Goal: Task Accomplishment & Management: Manage account settings

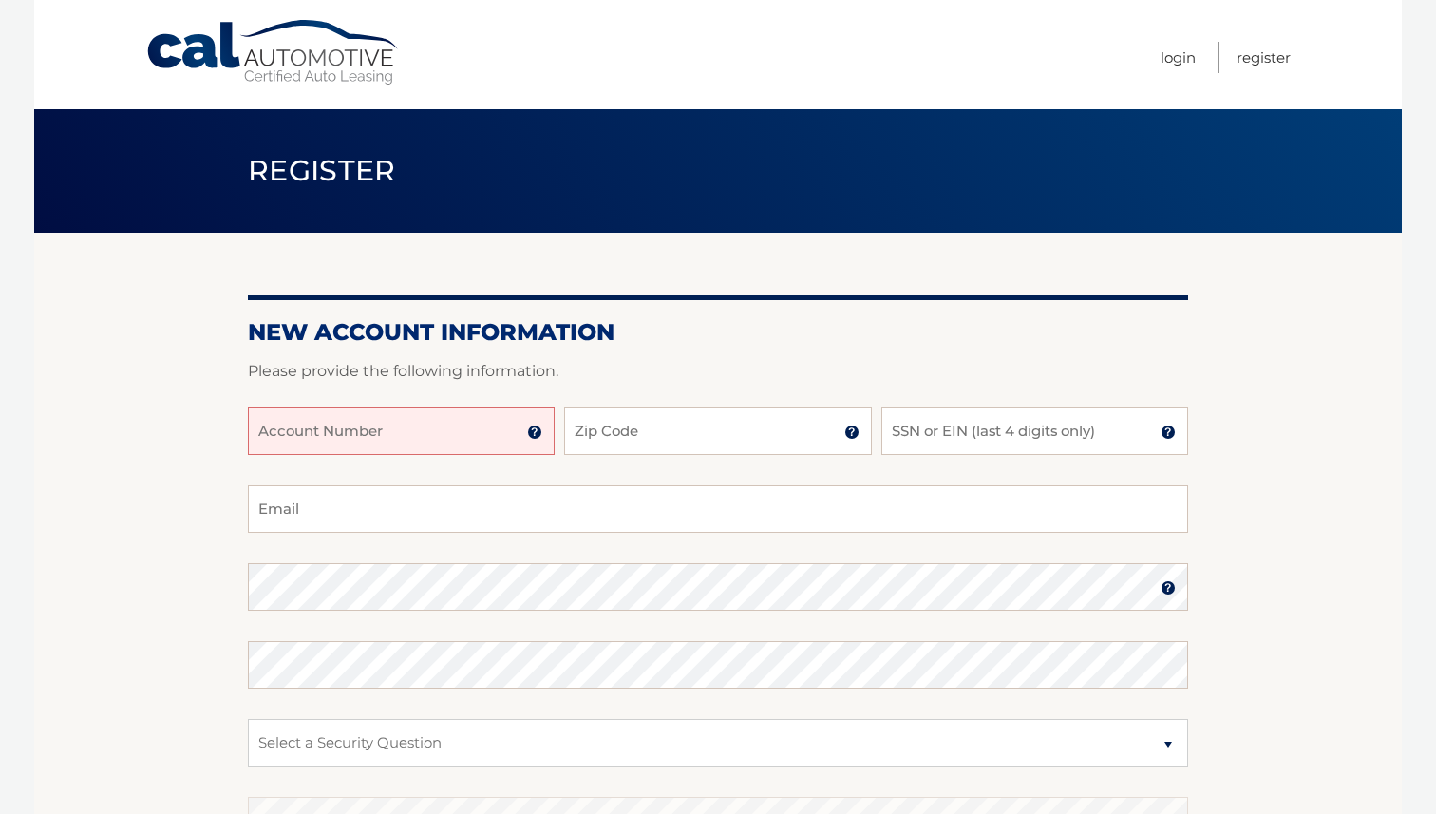
click at [422, 432] on input "Account Number" at bounding box center [401, 430] width 307 height 47
click at [532, 436] on img at bounding box center [534, 432] width 15 height 15
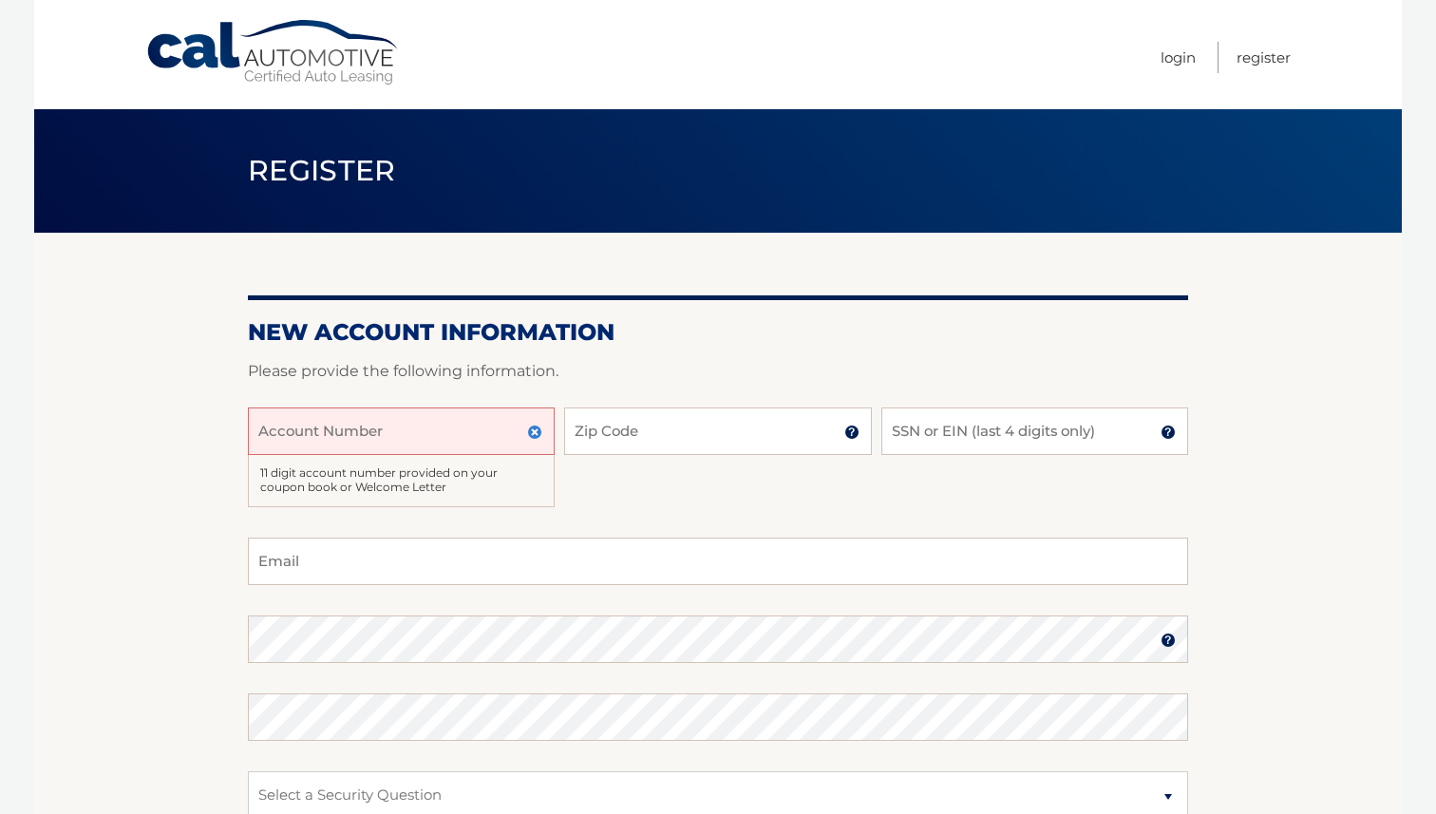
click at [486, 431] on input "Account Number" at bounding box center [401, 430] width 307 height 47
type input "44456023093"
click at [636, 431] on input "Zip Code" at bounding box center [717, 430] width 307 height 47
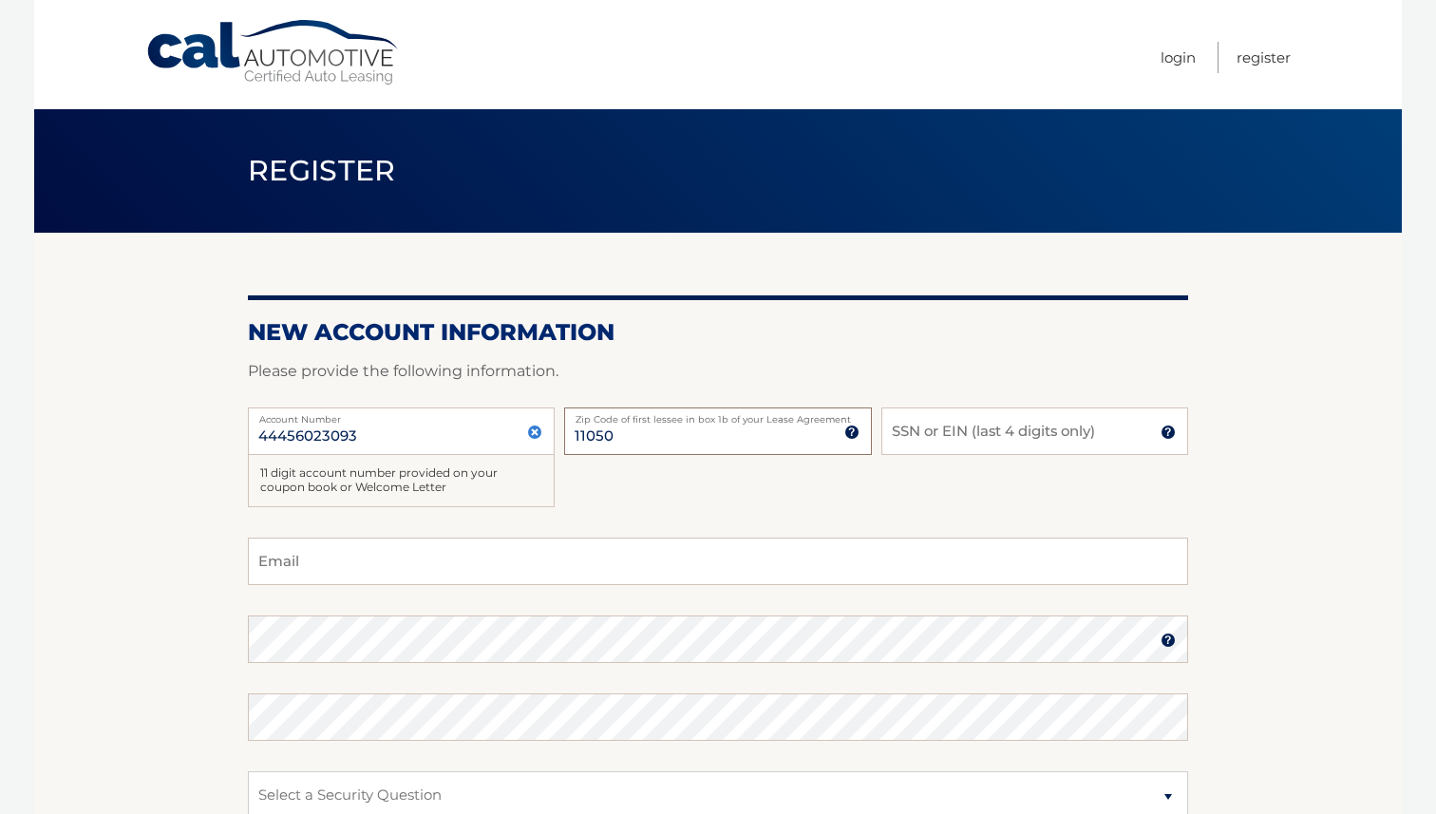
type input "11050"
click at [952, 425] on input "SSN or EIN (last 4 digits only)" at bounding box center [1034, 430] width 307 height 47
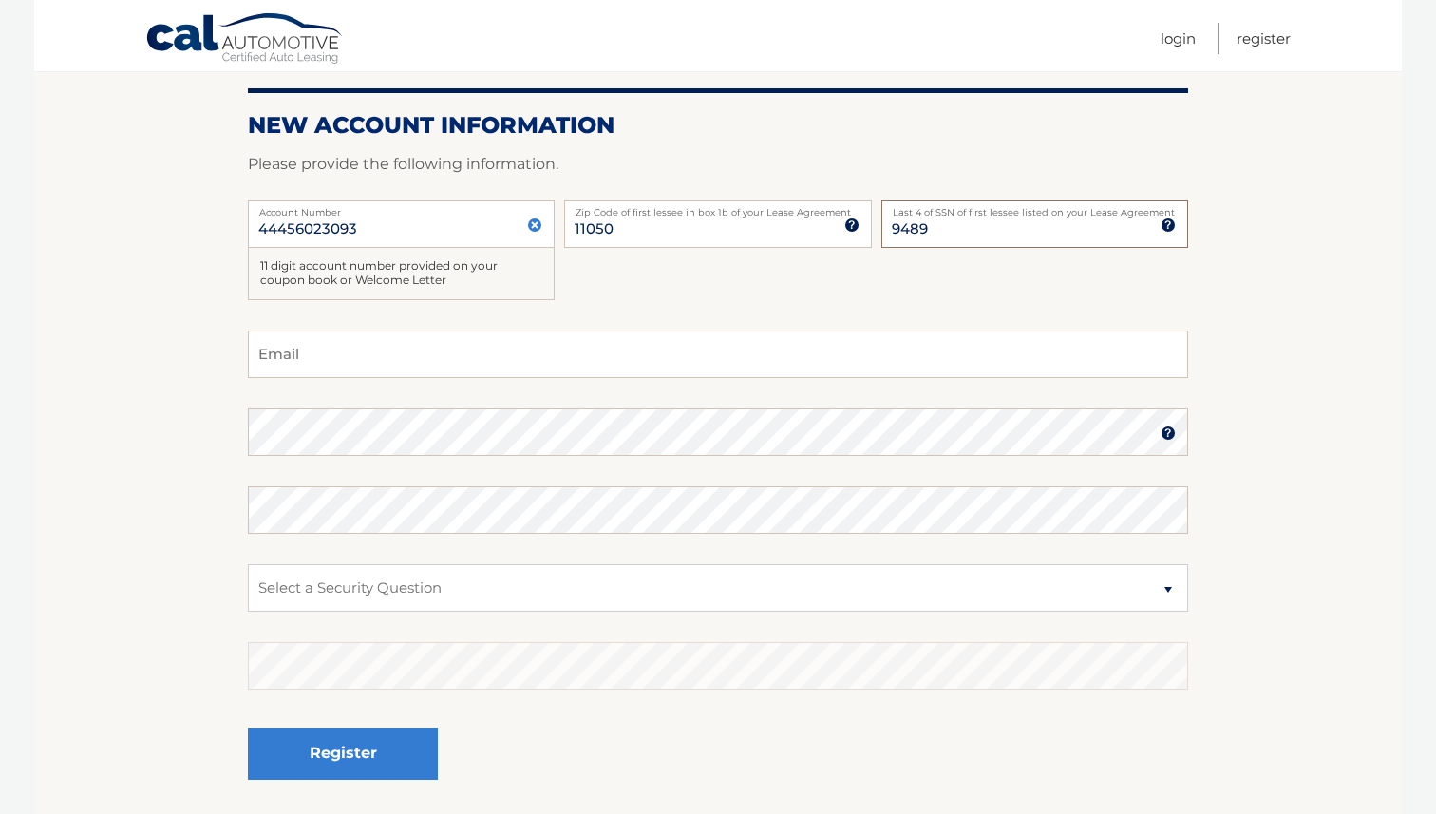
scroll to position [215, 0]
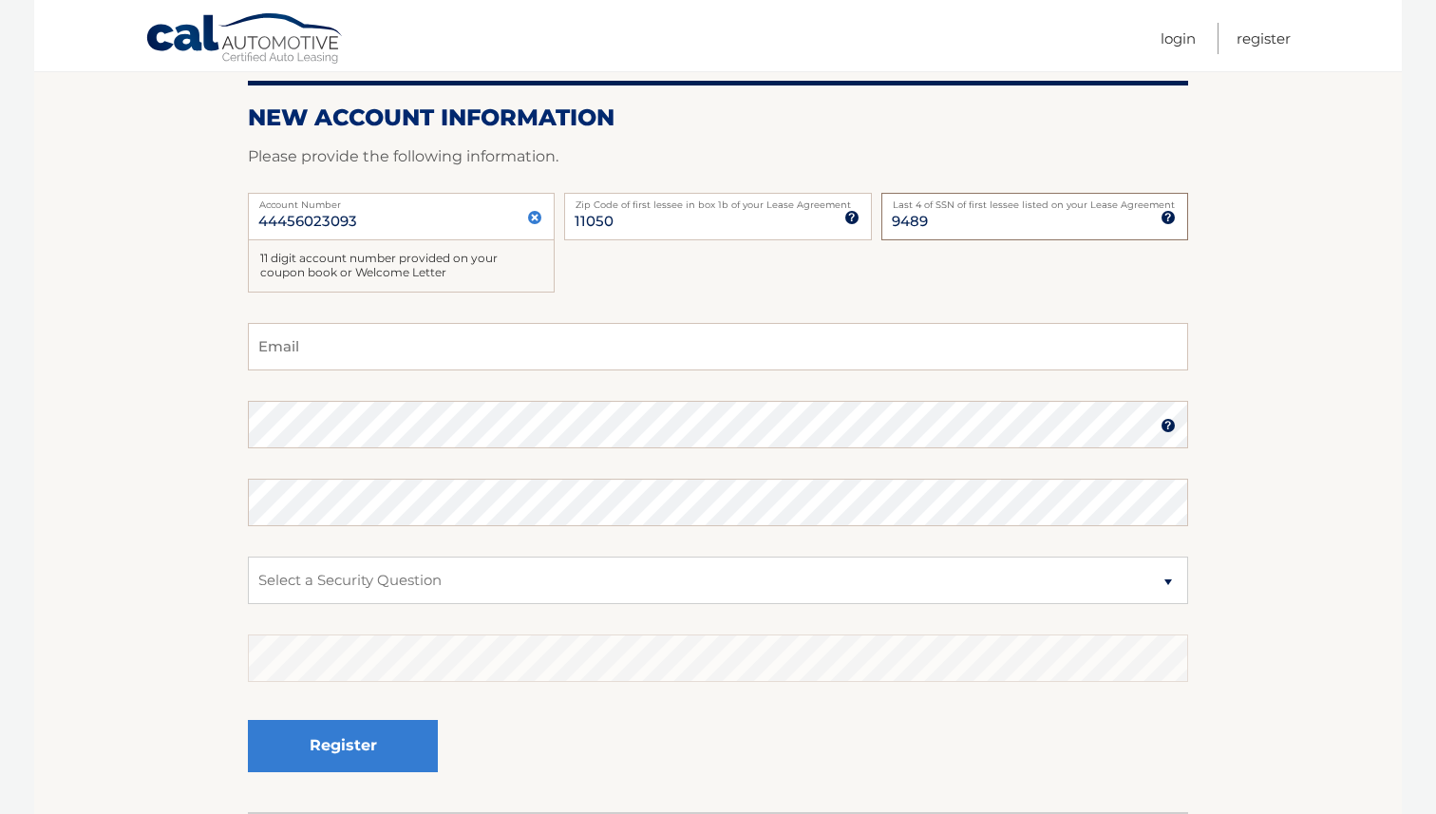
type input "9489"
click at [565, 354] on input "Email" at bounding box center [718, 346] width 940 height 47
type input "ethanlondon@gmail.com"
click at [476, 588] on select "Select a Security Question What was the name of your elementary school? What is…" at bounding box center [718, 580] width 940 height 47
select select "1"
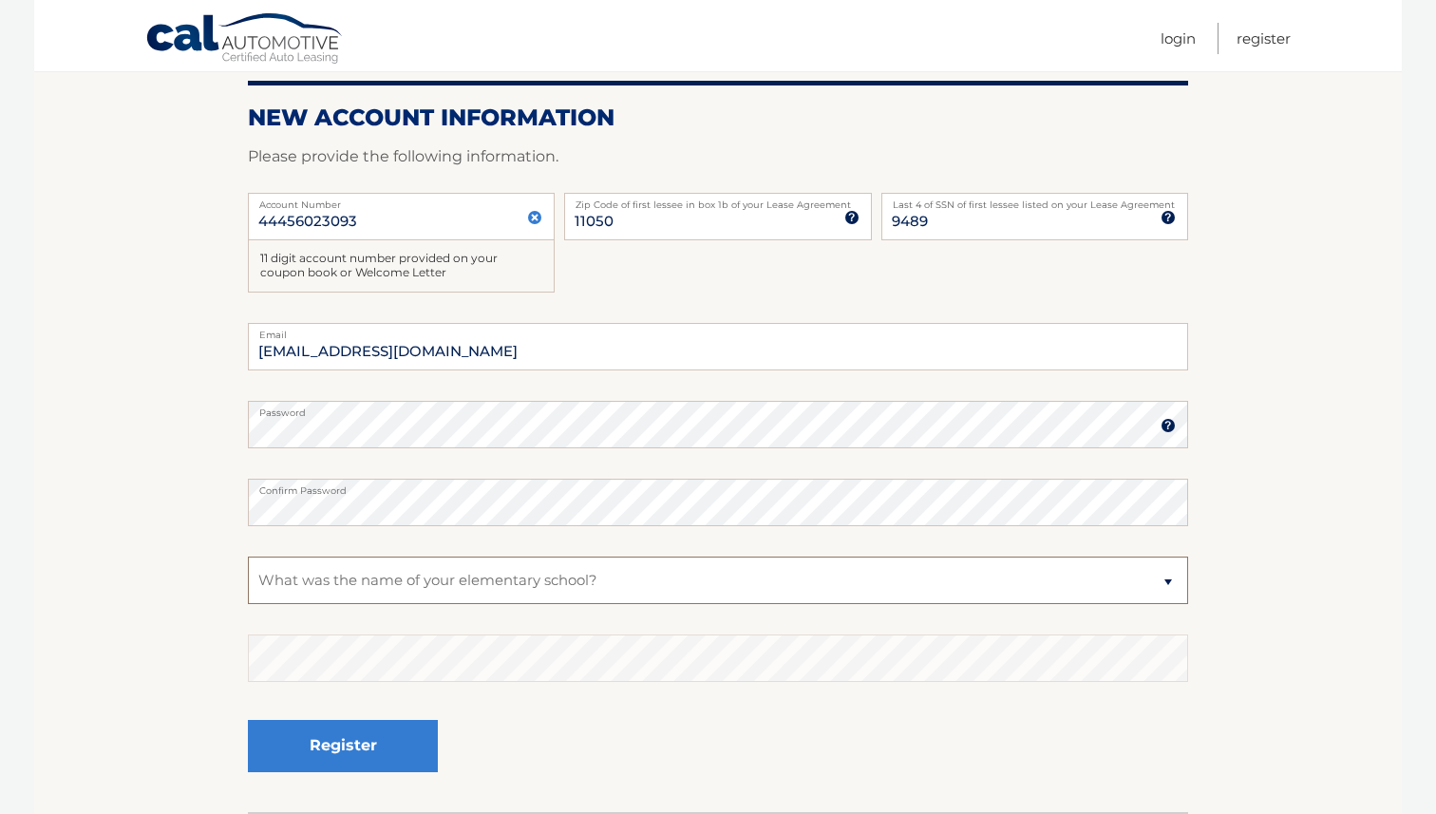
click at [248, 557] on select "Select a Security Question What was the name of your elementary school? What is…" at bounding box center [718, 580] width 940 height 47
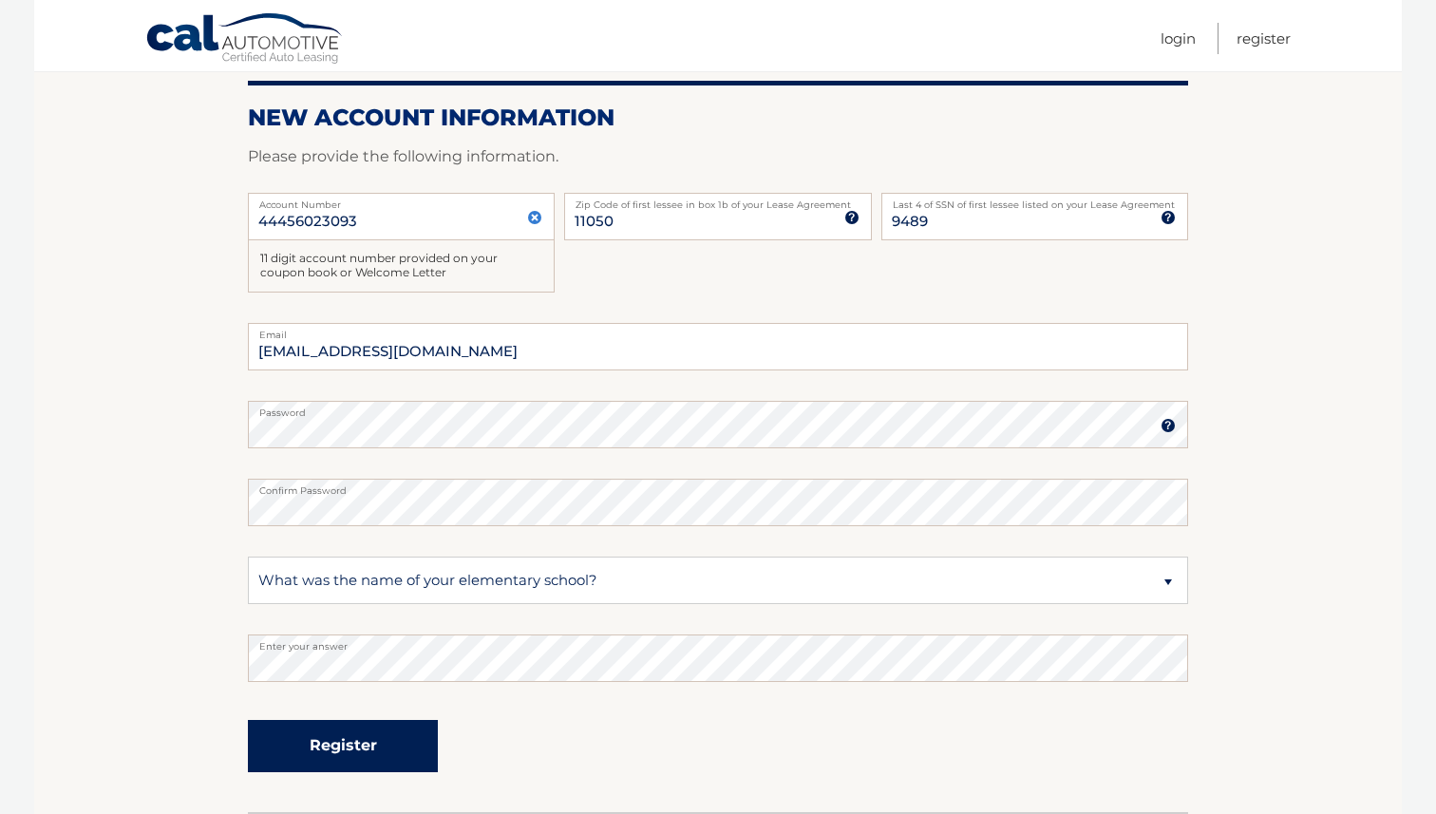
click at [352, 738] on button "Register" at bounding box center [343, 746] width 190 height 52
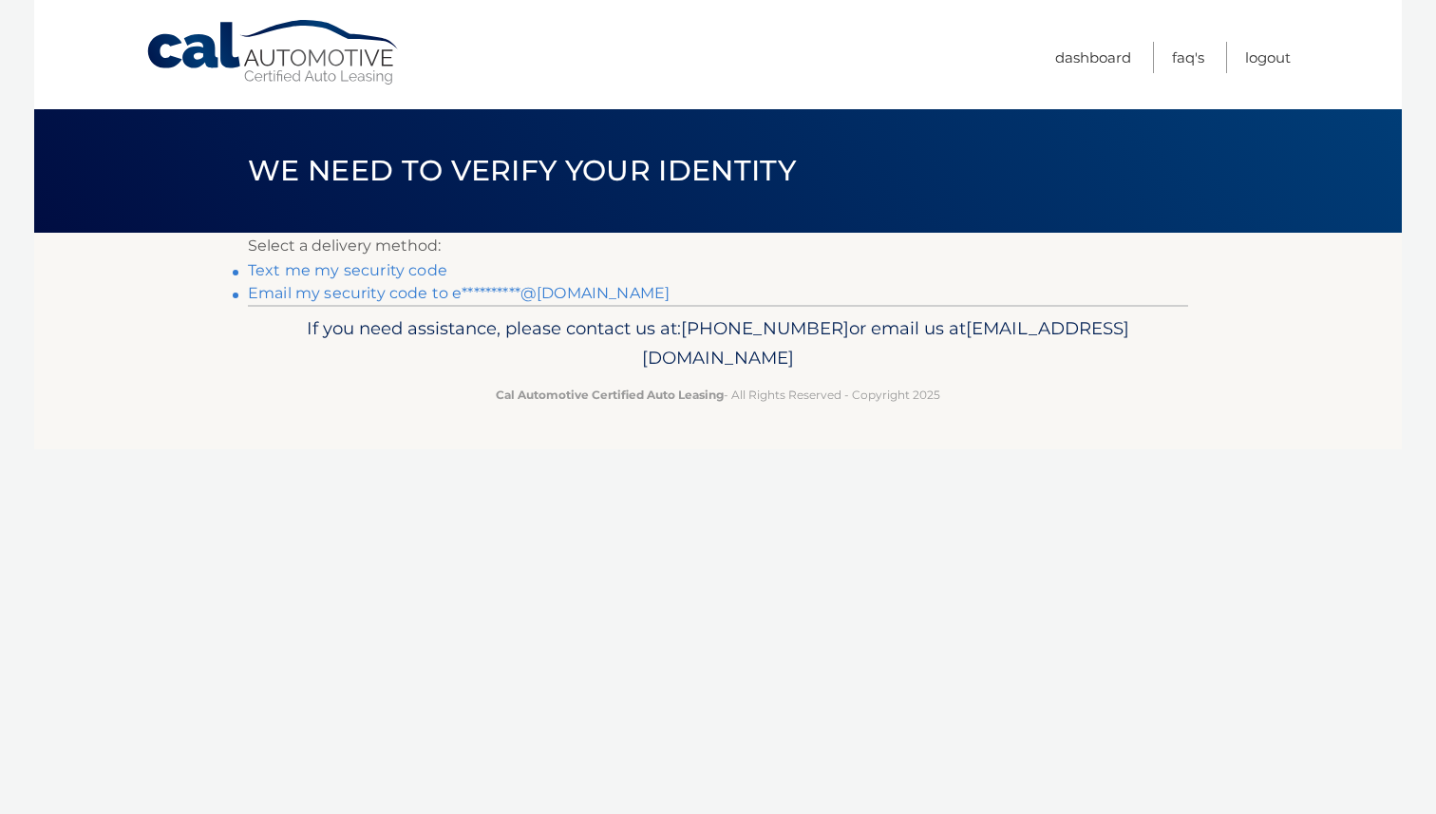
click at [368, 293] on link "**********" at bounding box center [459, 293] width 422 height 18
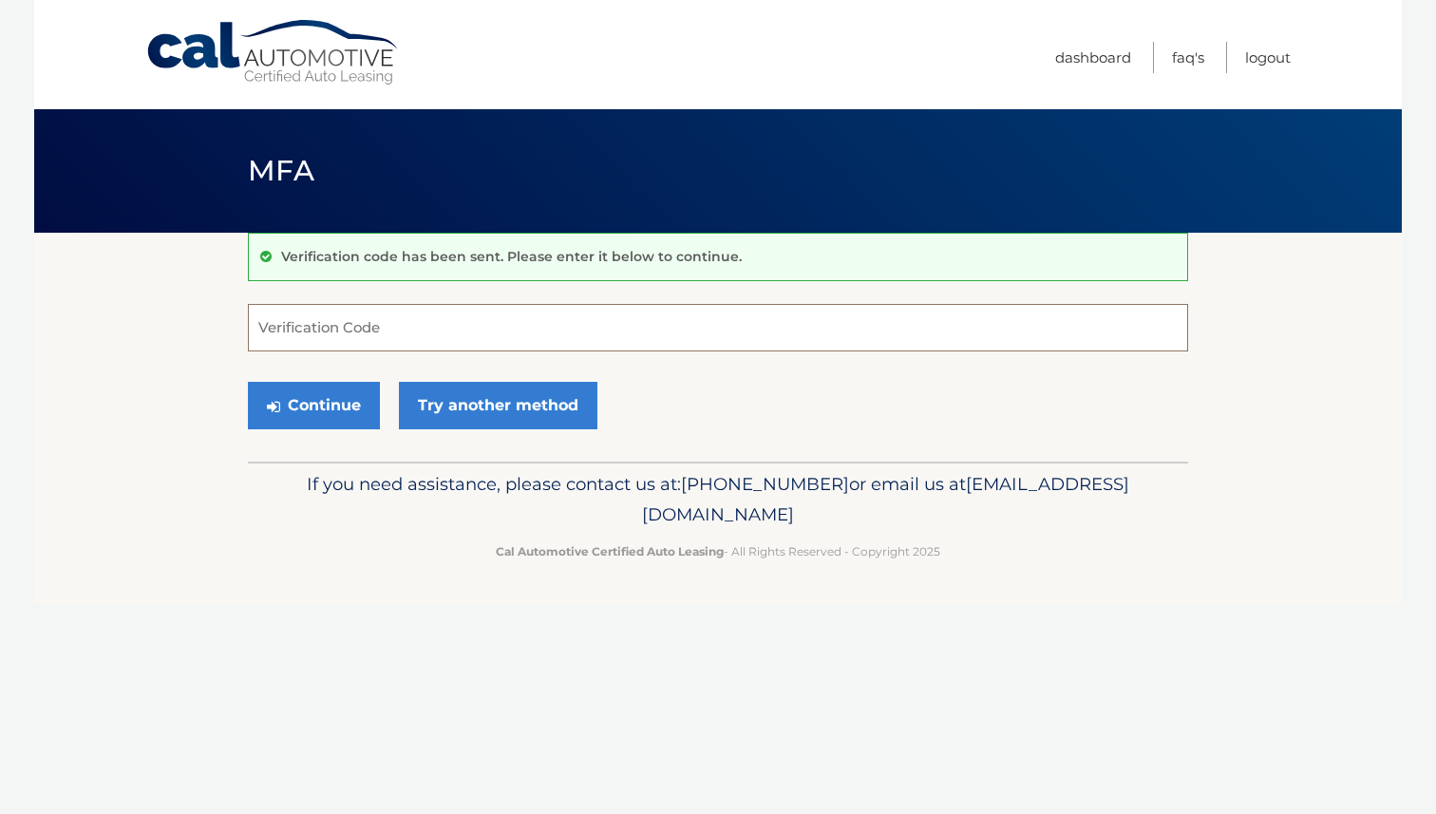
click at [442, 337] on input "Verification Code" at bounding box center [718, 327] width 940 height 47
paste input "175575"
type input "175575"
click at [342, 398] on button "Continue" at bounding box center [314, 405] width 132 height 47
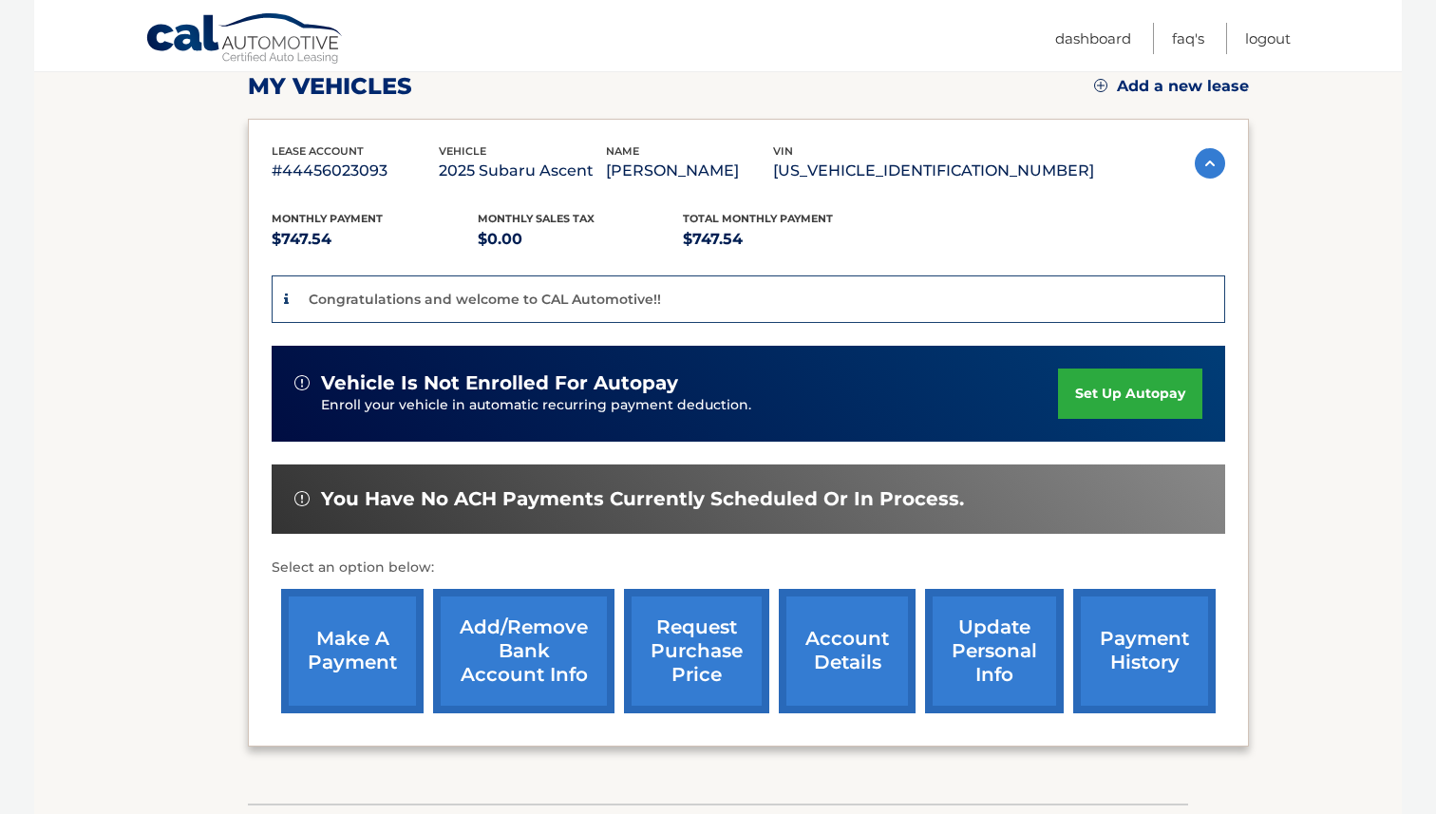
scroll to position [301, 0]
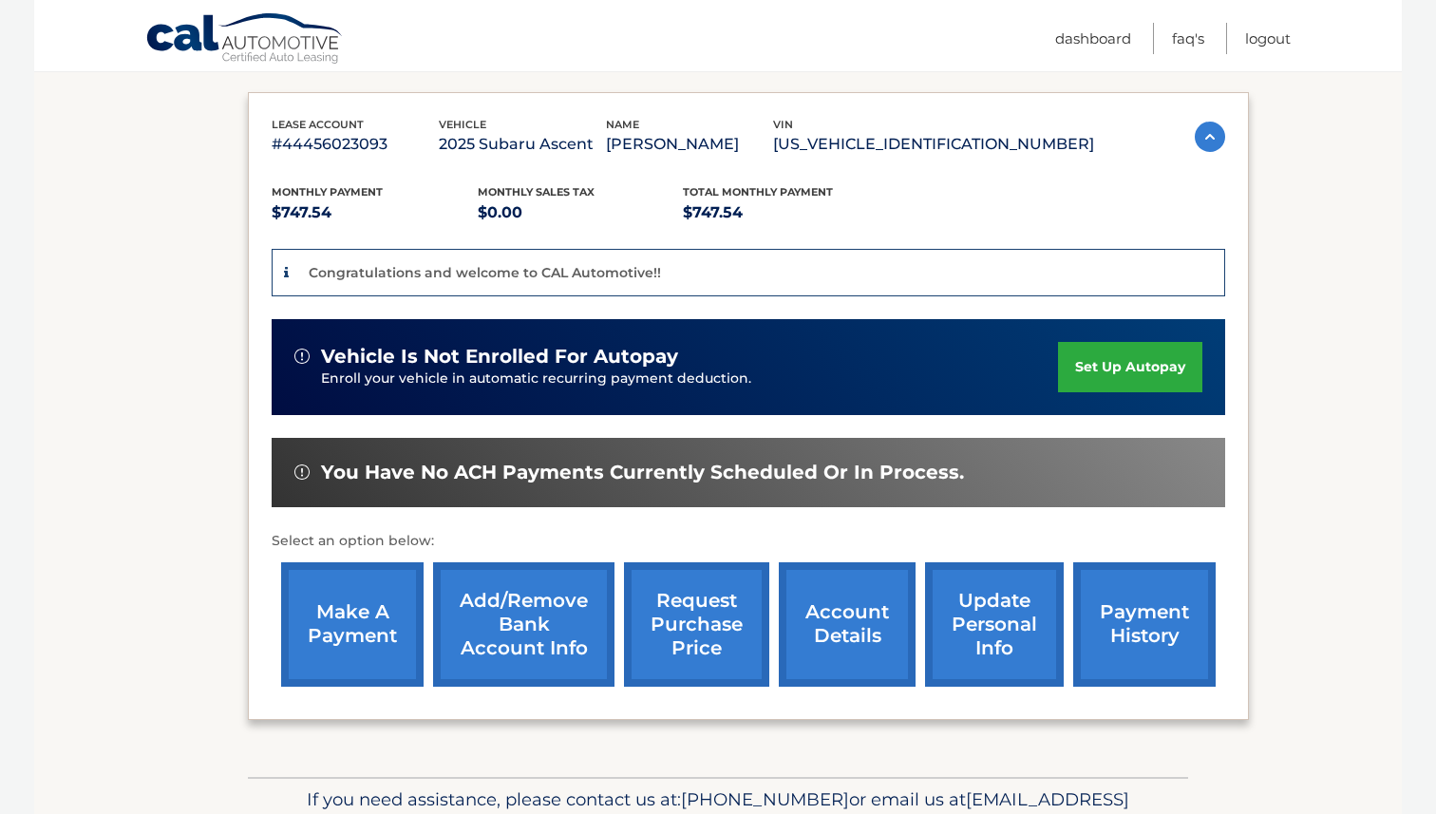
click at [1135, 376] on link "set up autopay" at bounding box center [1130, 367] width 144 height 50
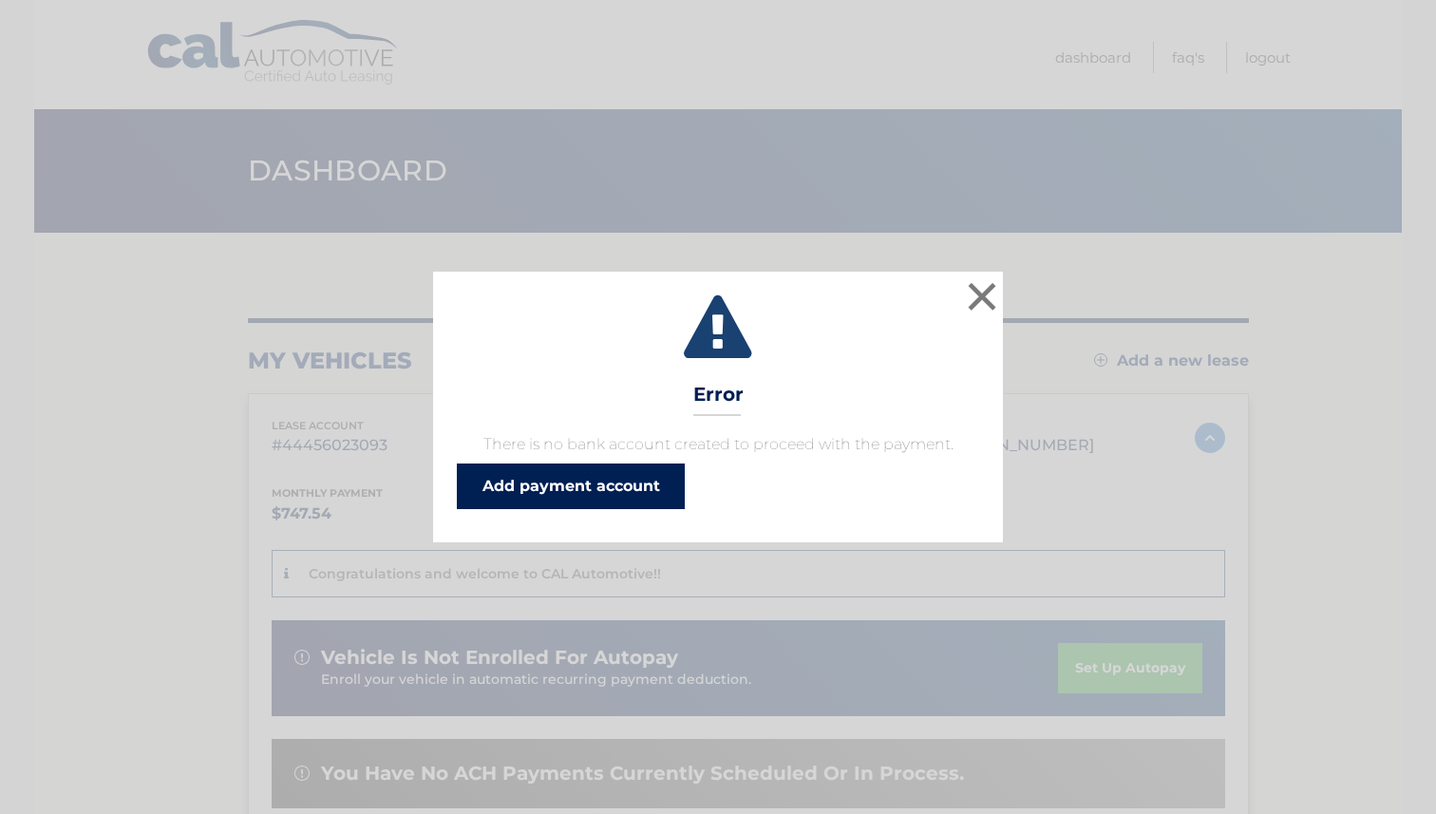
click at [637, 482] on link "Add payment account" at bounding box center [571, 486] width 228 height 46
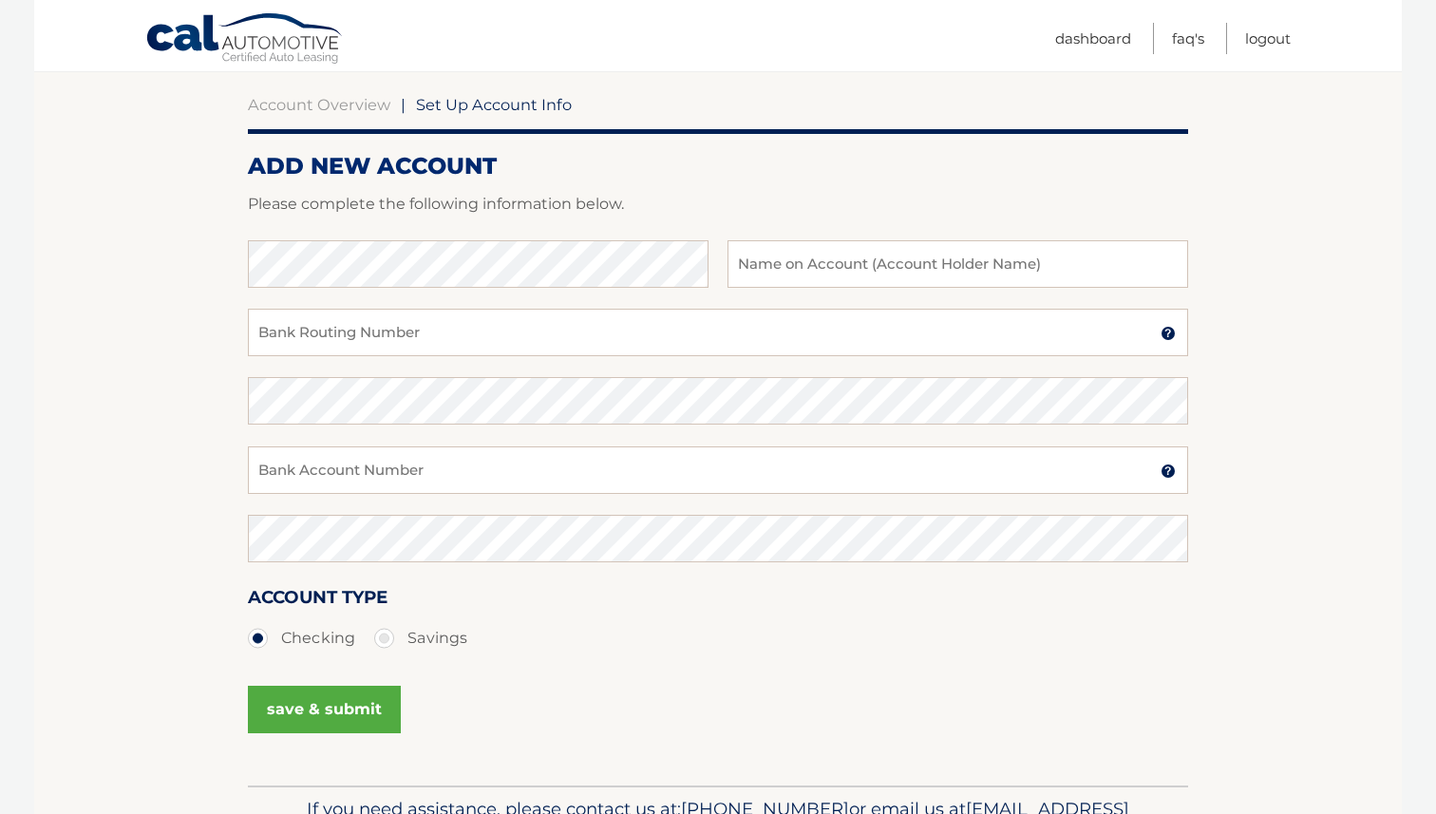
scroll to position [169, 0]
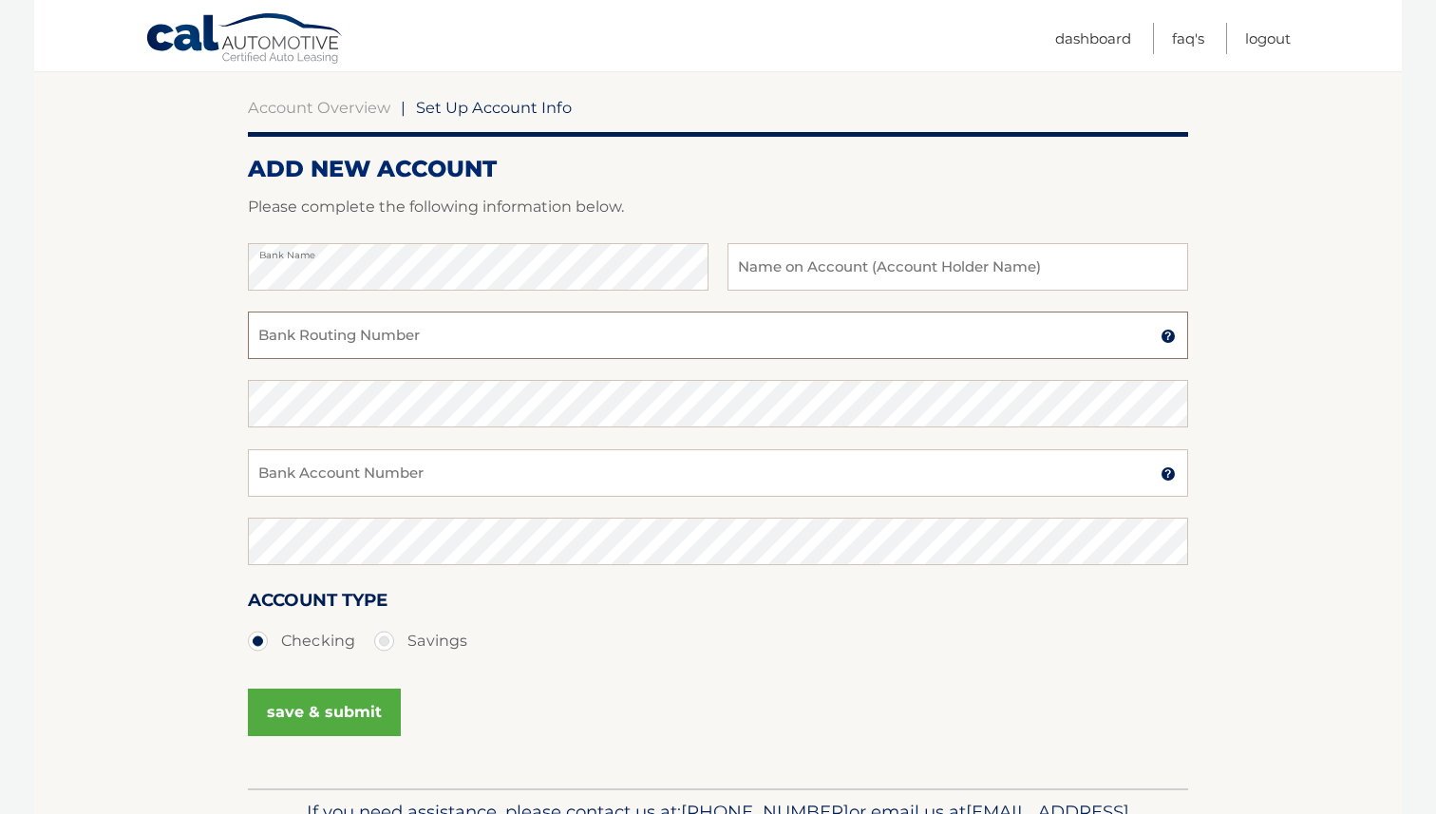
click at [494, 339] on input "Bank Routing Number" at bounding box center [718, 335] width 940 height 47
paste input "781806331"
type input "781806331"
click at [421, 474] on input "Bank Account Number" at bounding box center [718, 472] width 940 height 47
paste input "781806331"
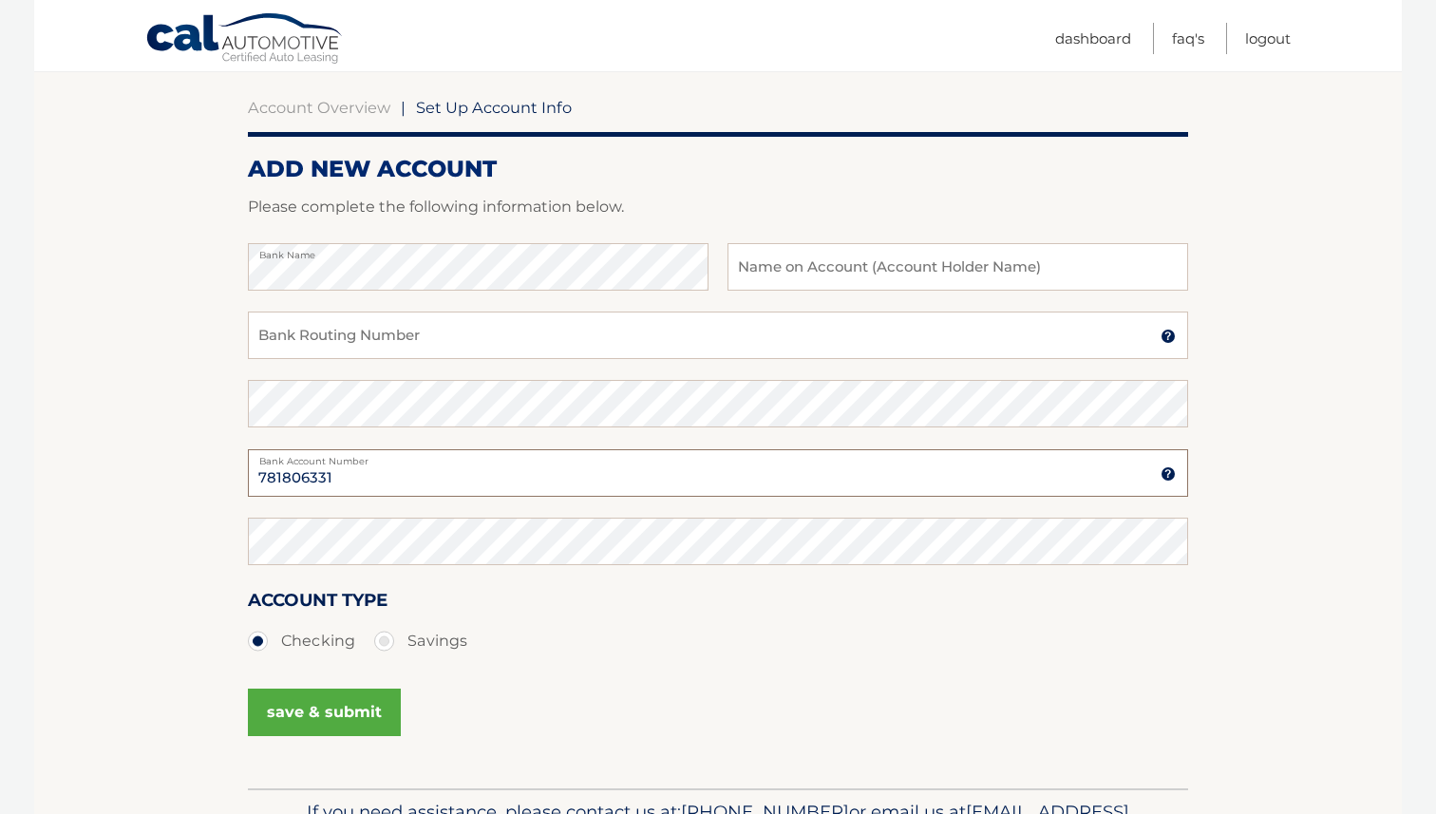
type input "781806331"
click at [317, 350] on input "Bank Routing Number" at bounding box center [718, 335] width 940 height 47
paste input "021000021"
type input "021000021"
click at [776, 272] on input "text" at bounding box center [957, 266] width 461 height 47
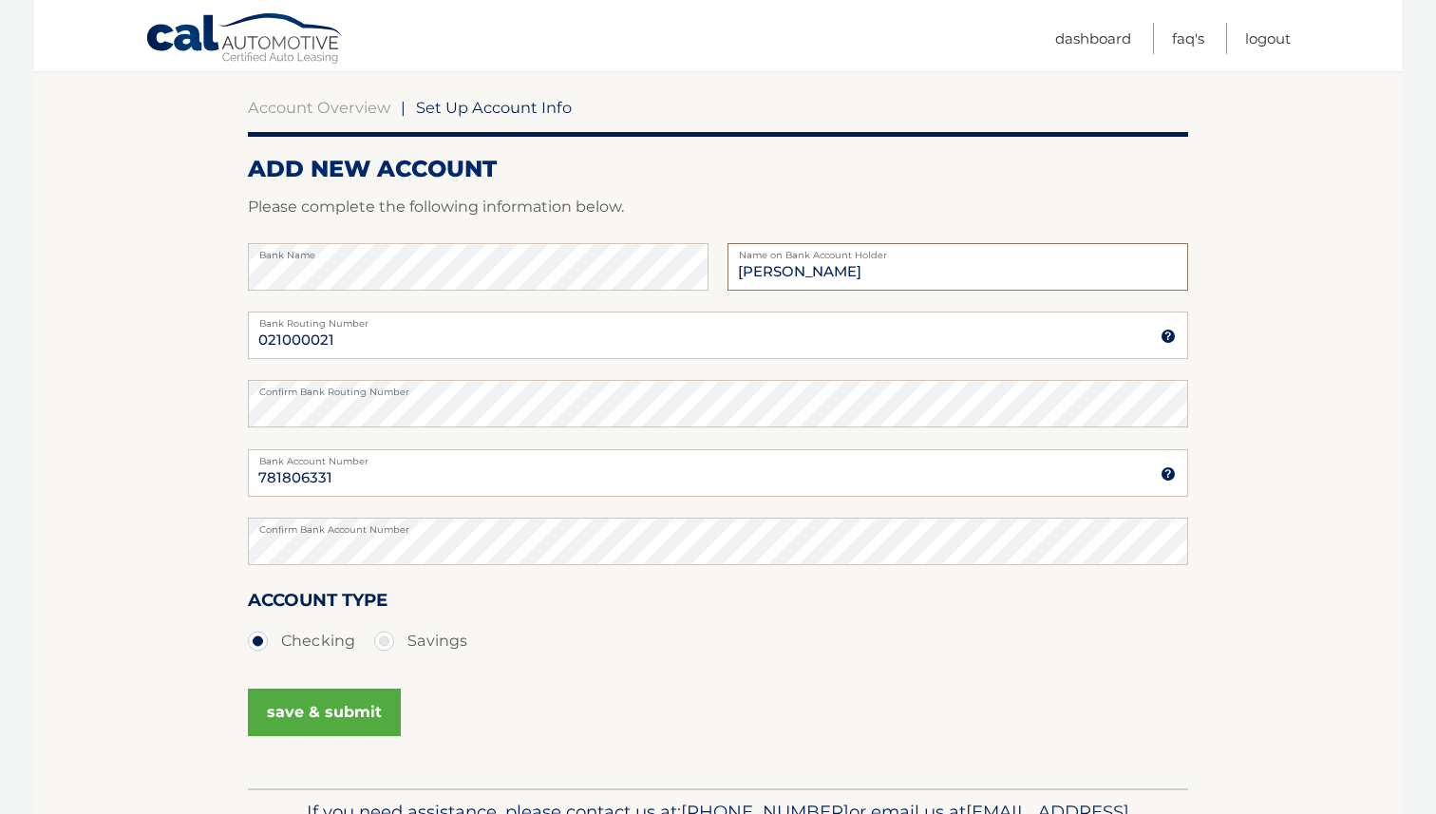
type input "Ethan S London"
click at [1286, 326] on section "Account Overview | Set Up Account Info ADD NEW ACCOUNT Please complete the foll…" at bounding box center [718, 426] width 1368 height 725
click at [333, 711] on button "save & submit" at bounding box center [324, 712] width 153 height 47
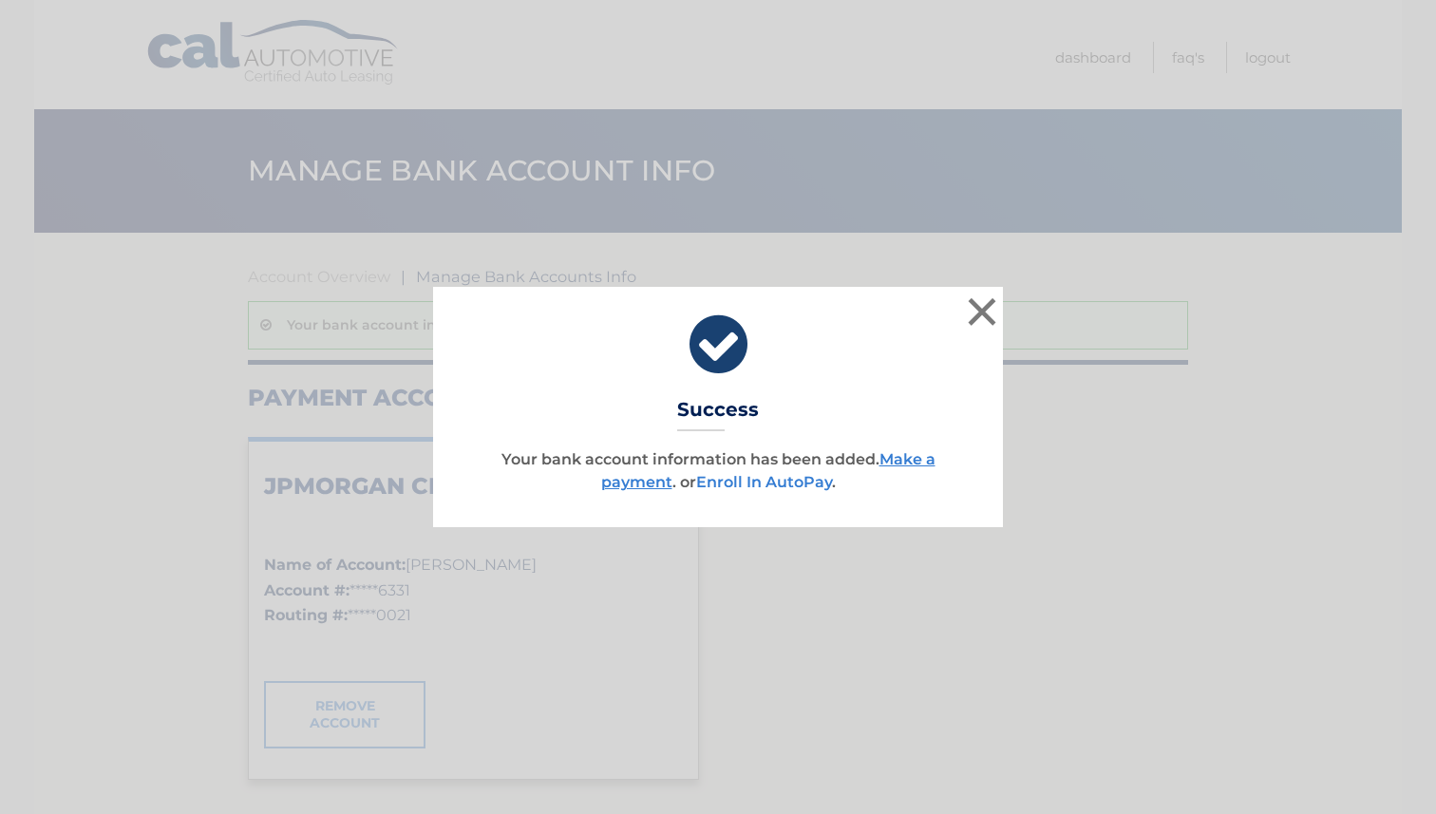
click at [791, 486] on link "Enroll In AutoPay" at bounding box center [764, 482] width 136 height 18
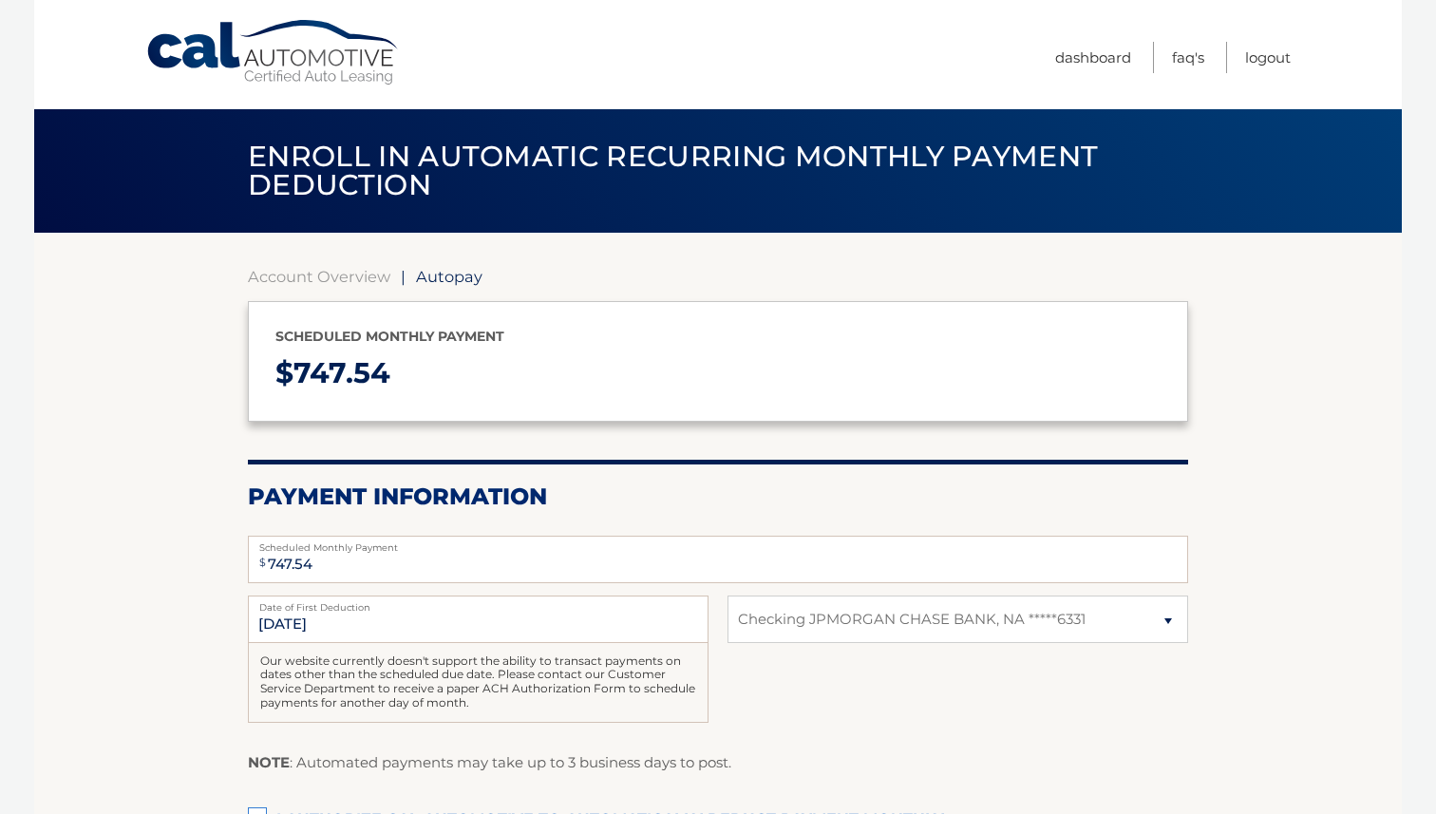
select select "YmYxNzU1ZmQtOTIyYi00ODdlLWJkYTQtOTEzZGY2NDAwYTZl"
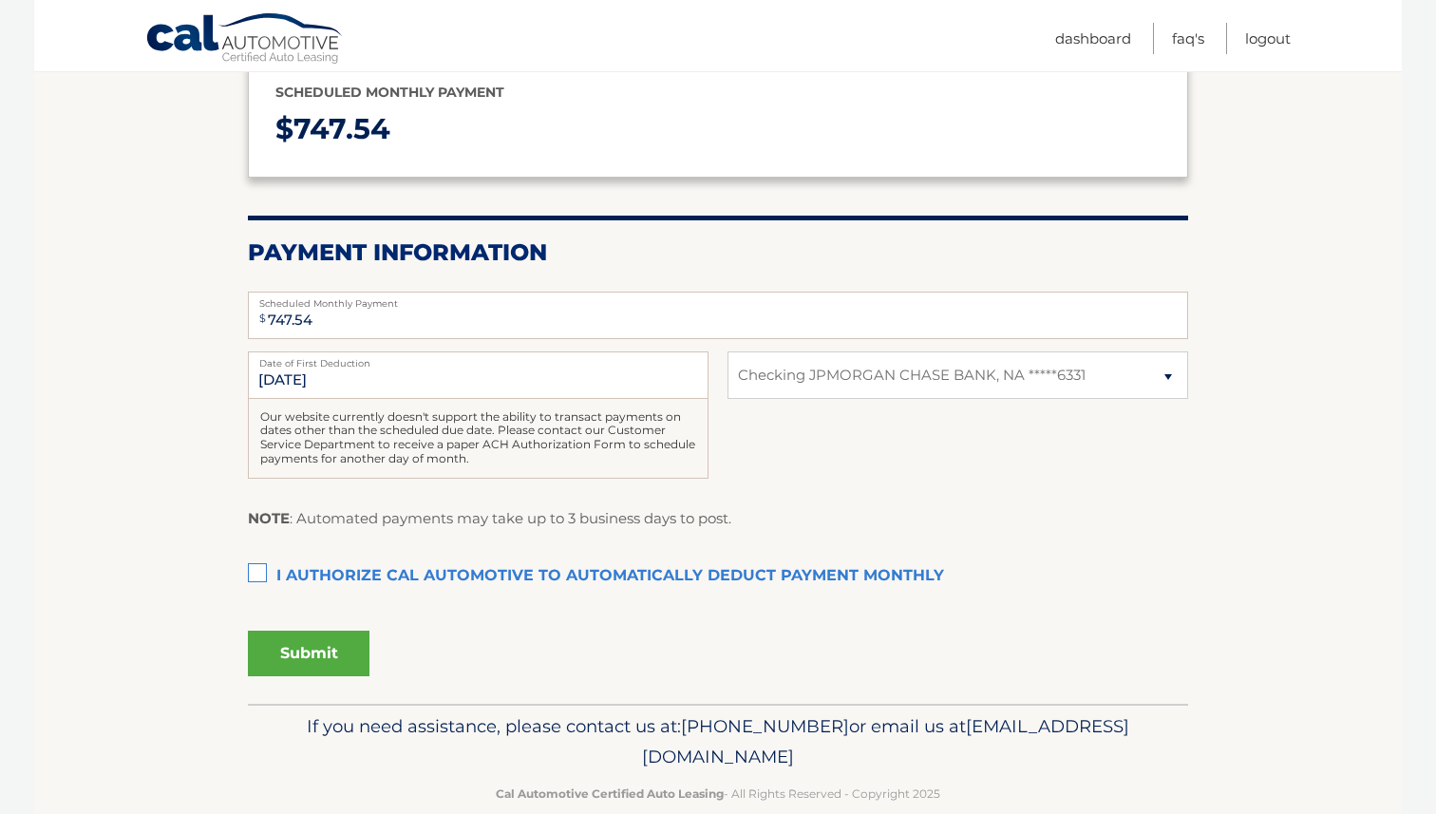
scroll to position [253, 0]
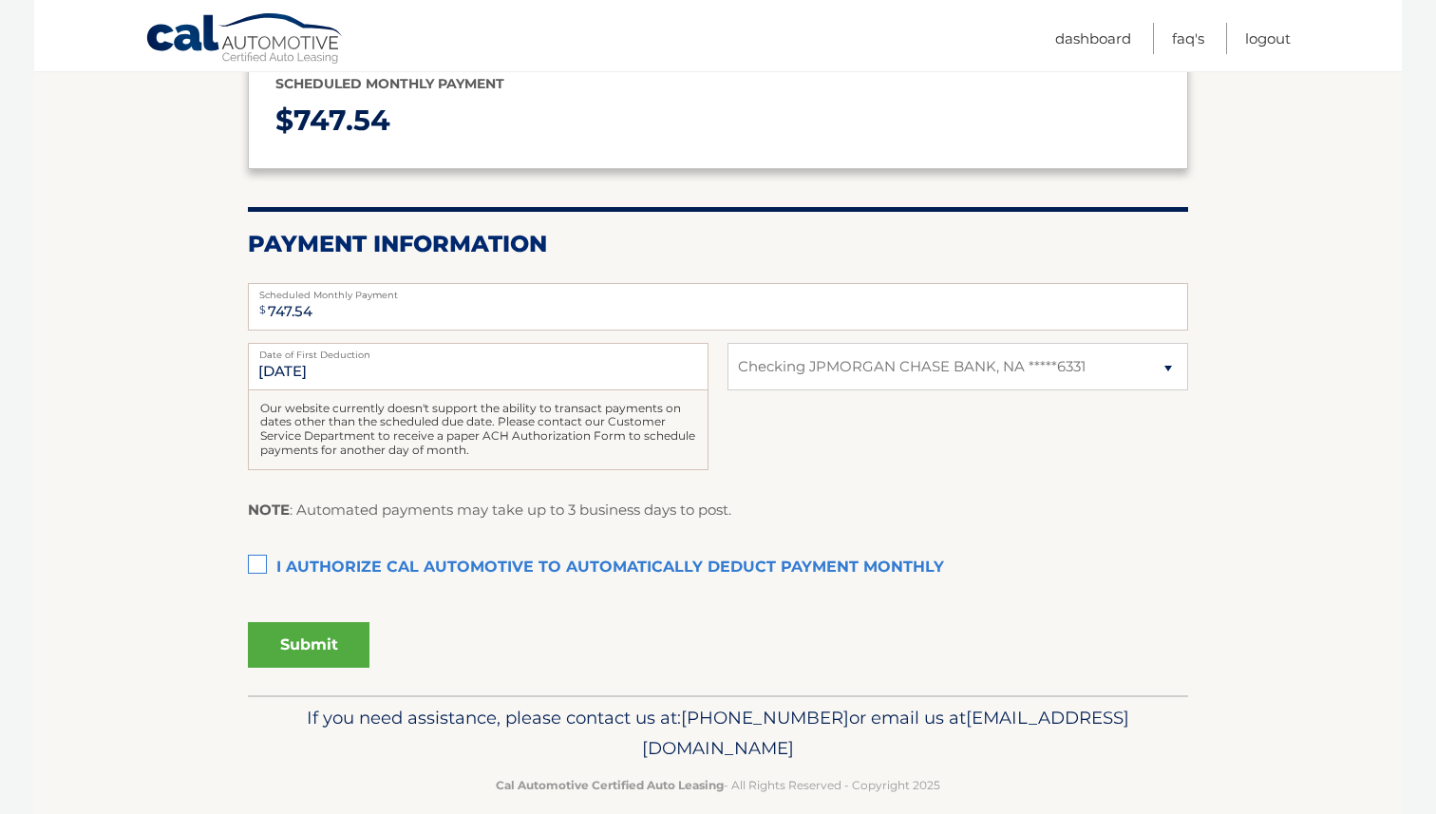
click at [252, 568] on label "I authorize cal automotive to automatically deduct payment monthly This checkbo…" at bounding box center [718, 568] width 940 height 38
click at [0, 0] on input "I authorize cal automotive to automatically deduct payment monthly This checkbo…" at bounding box center [0, 0] width 0 height 0
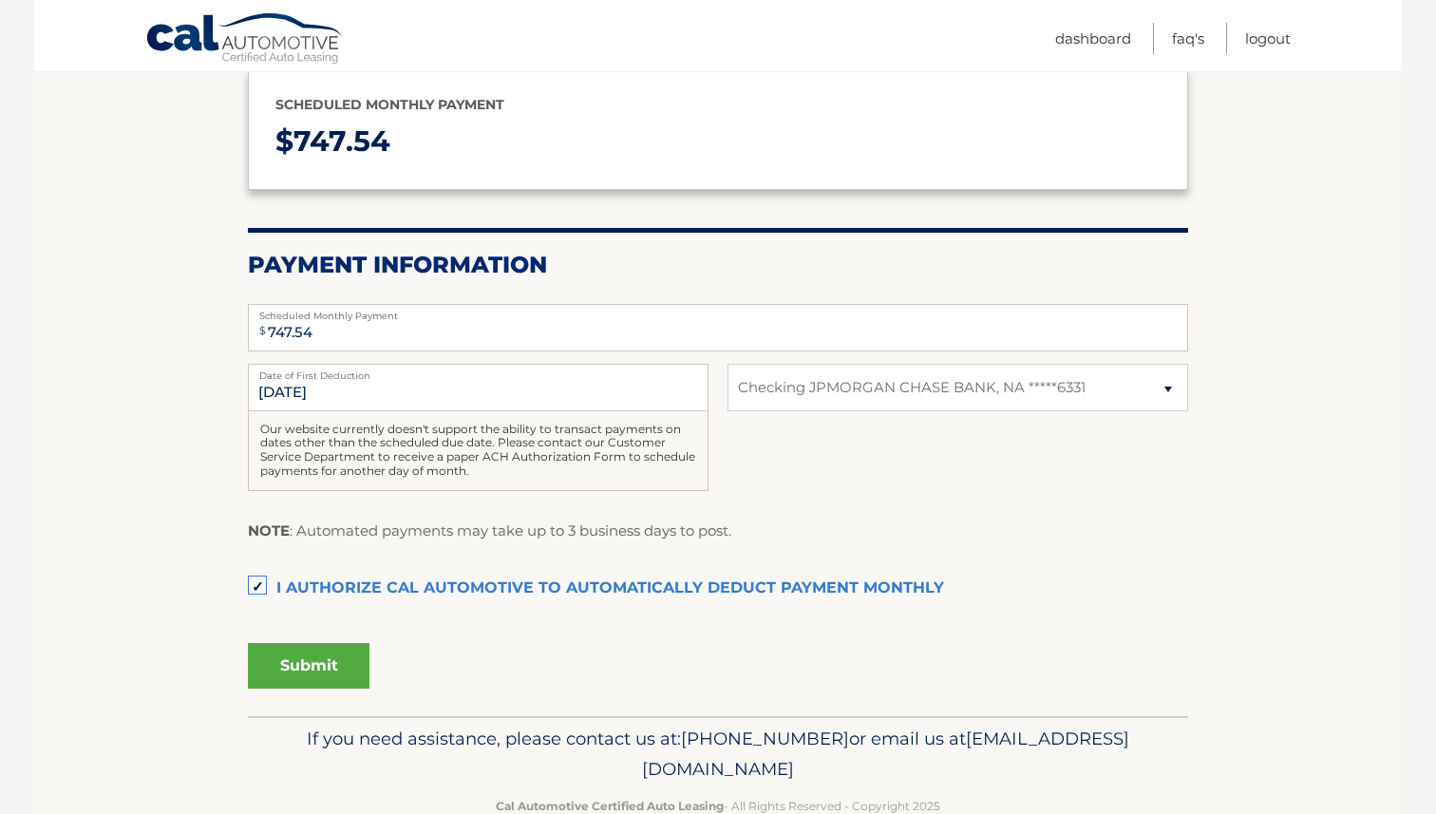
scroll to position [277, 0]
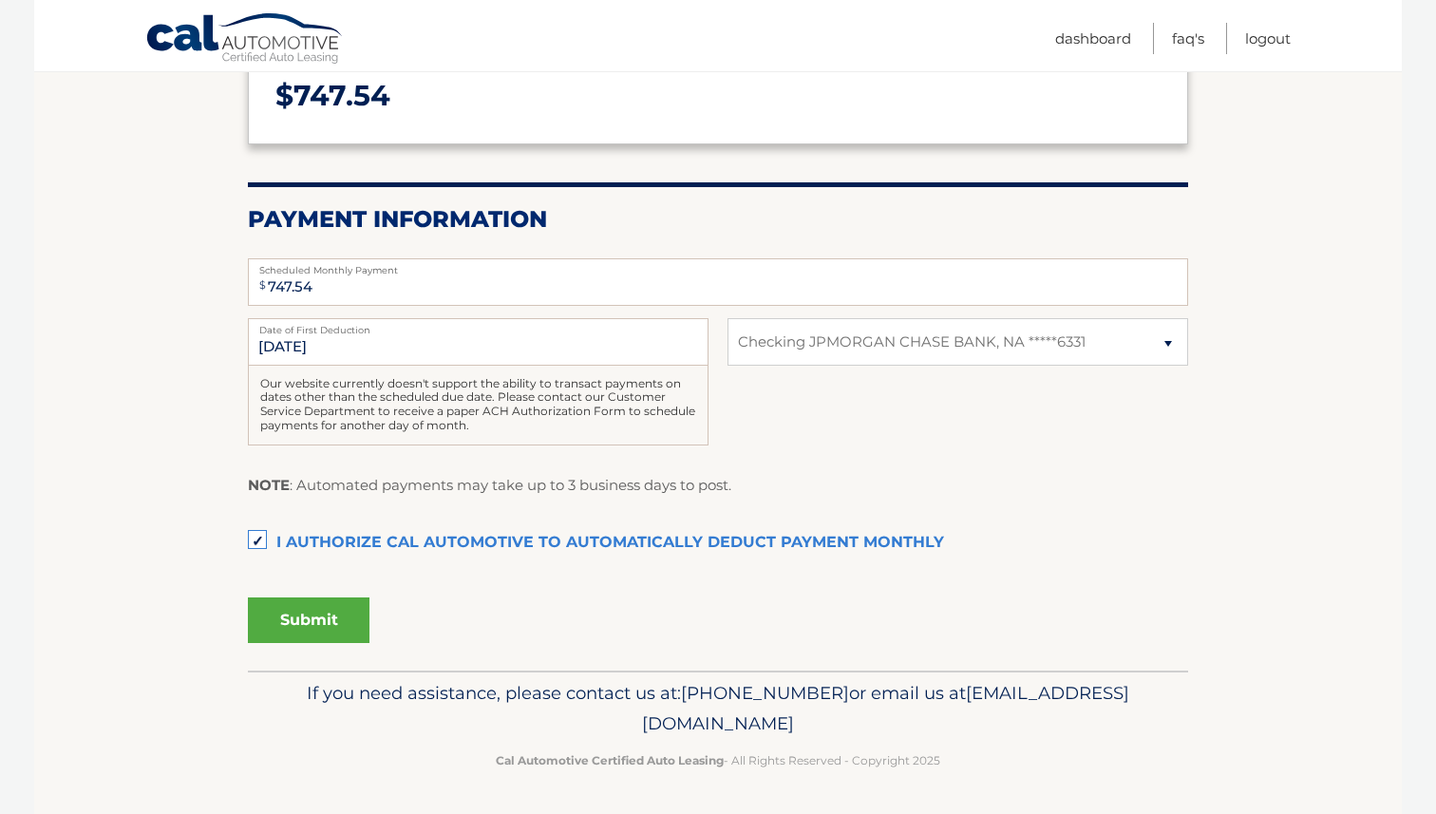
click at [306, 611] on button "Submit" at bounding box center [309, 620] width 122 height 46
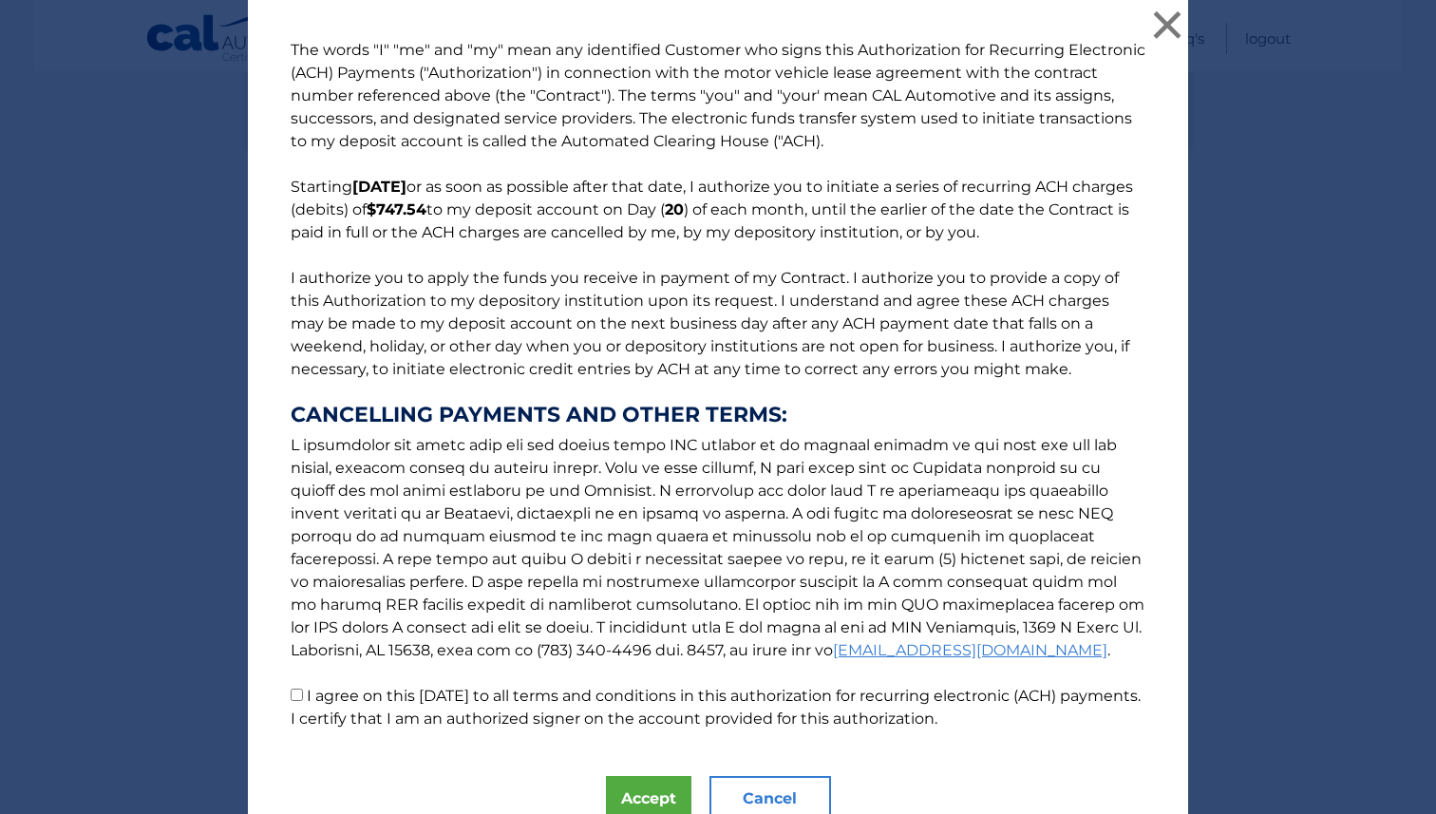
scroll to position [83, 0]
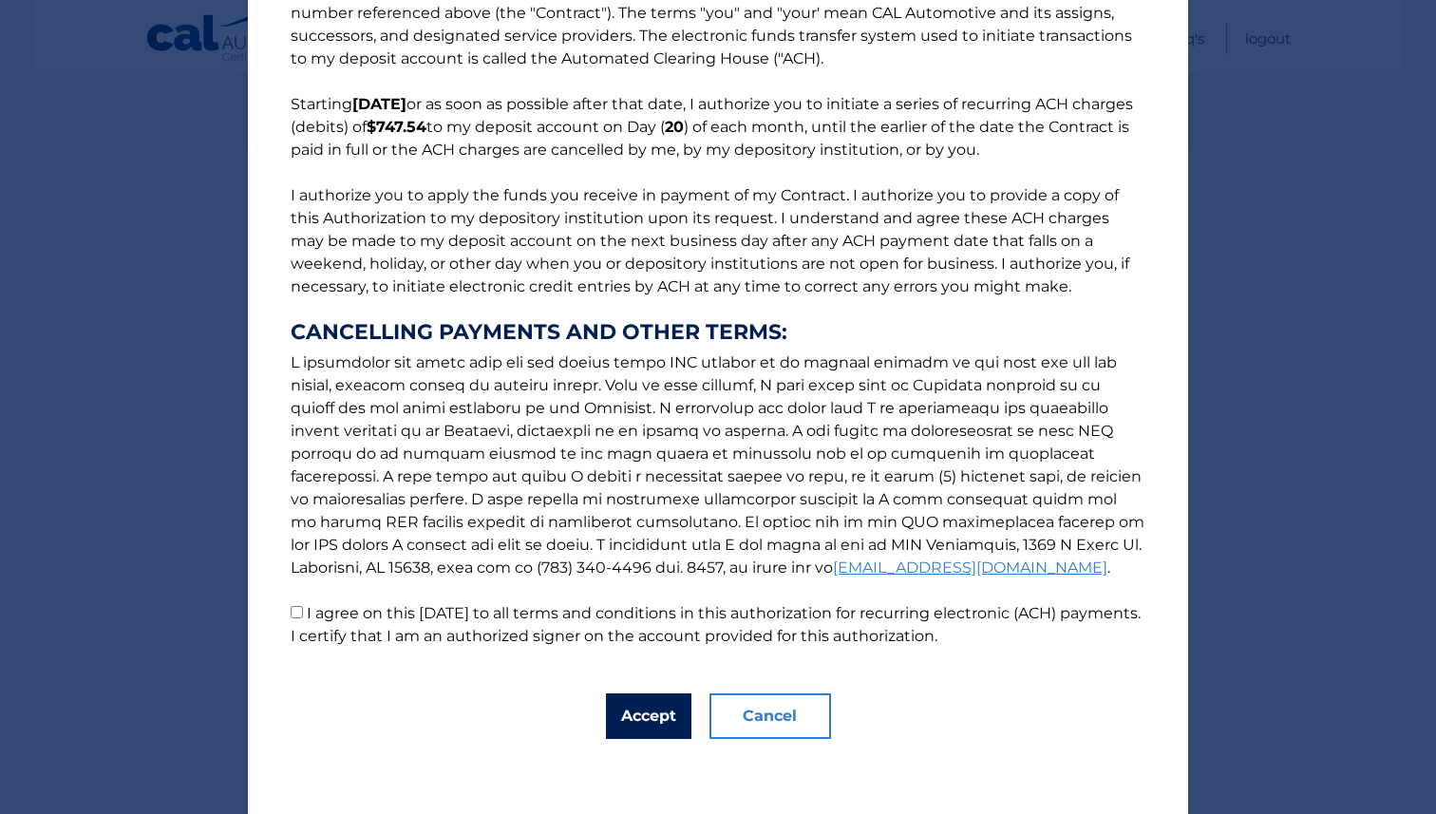
click at [632, 711] on button "Accept" at bounding box center [648, 716] width 85 height 46
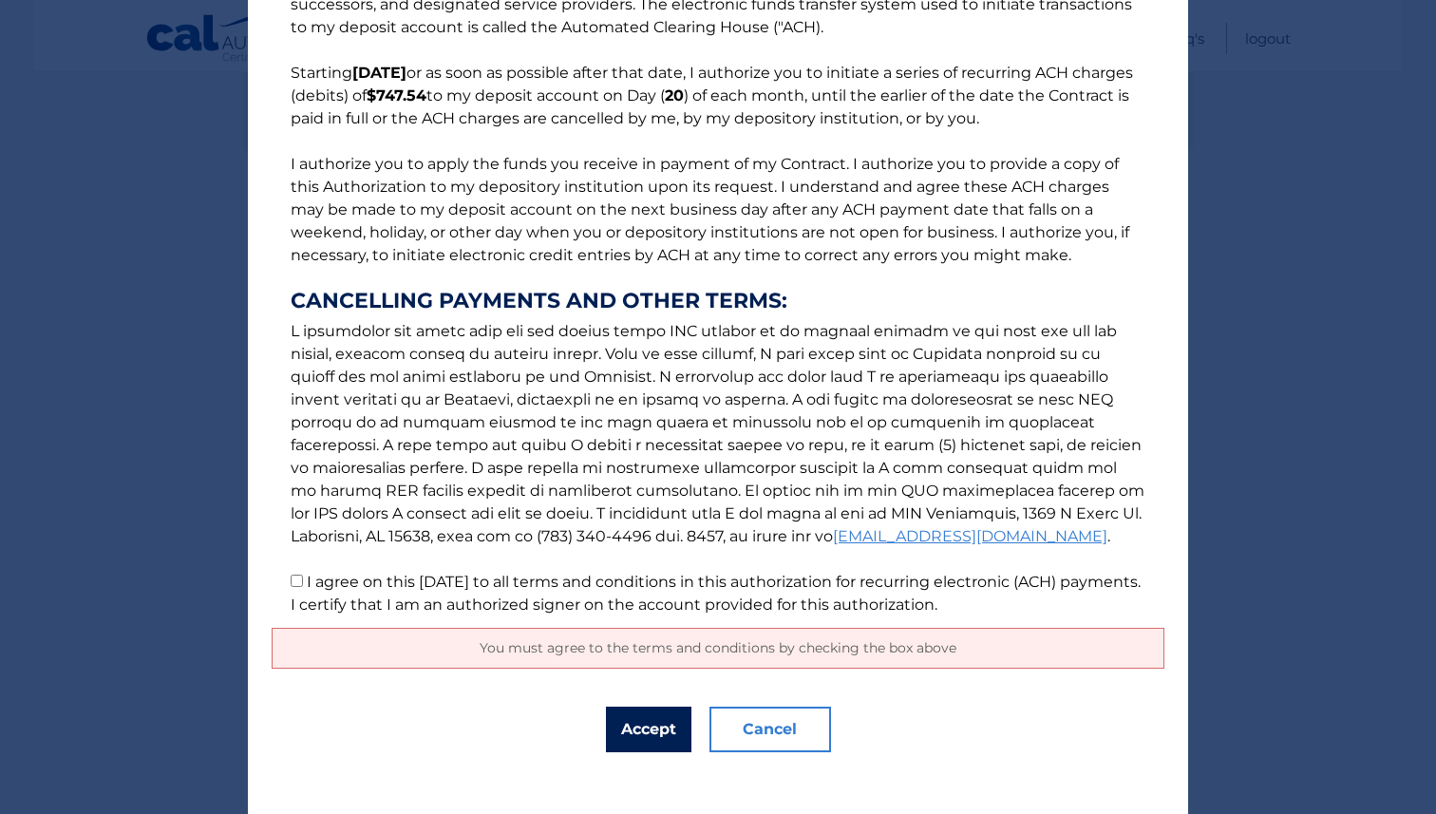
scroll to position [128, 0]
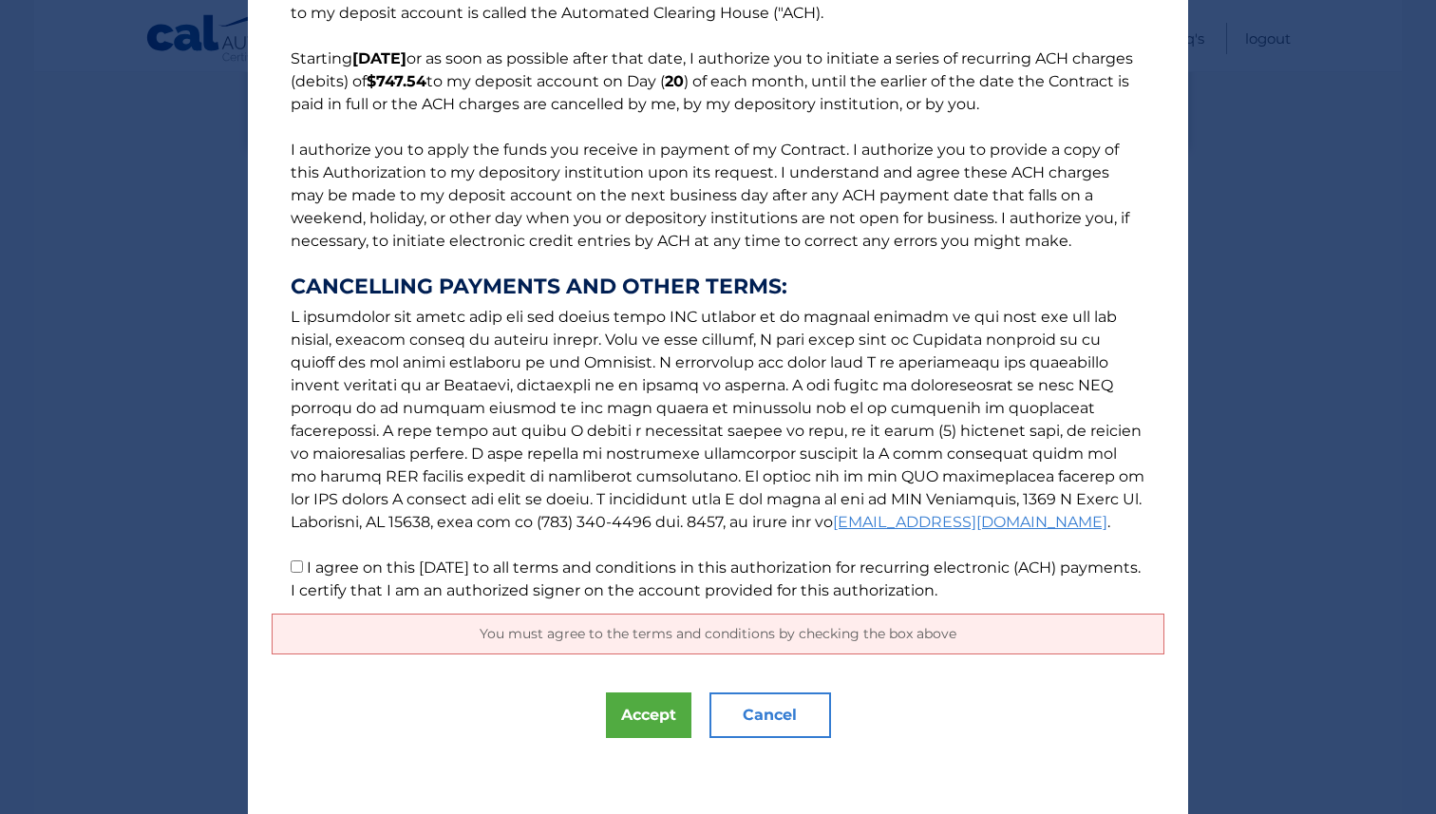
click at [299, 570] on input "I agree on this 10/06/2025 to all terms and conditions in this authorization fo…" at bounding box center [297, 566] width 12 height 12
checkbox input "true"
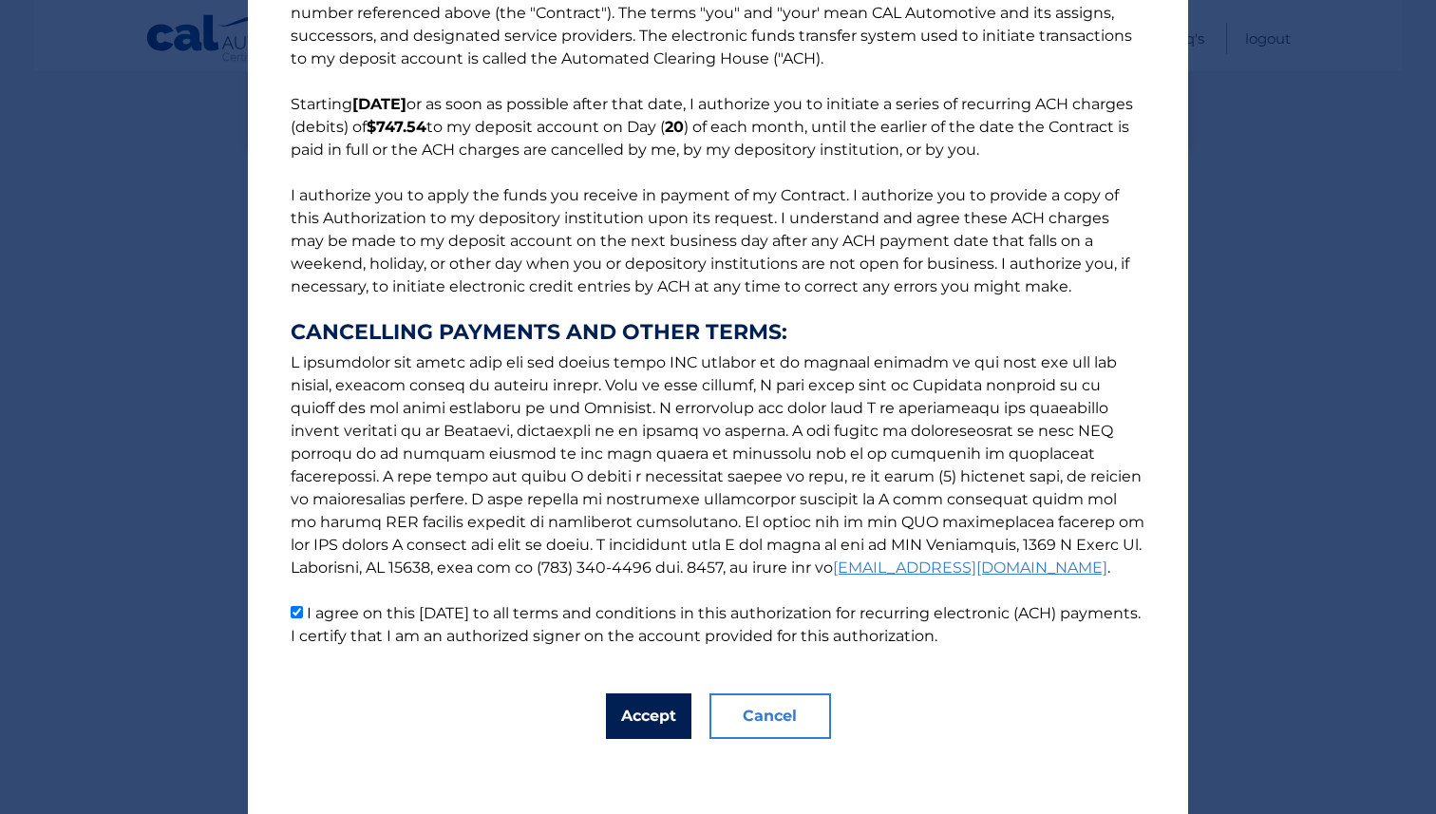
click at [629, 714] on button "Accept" at bounding box center [648, 716] width 85 height 46
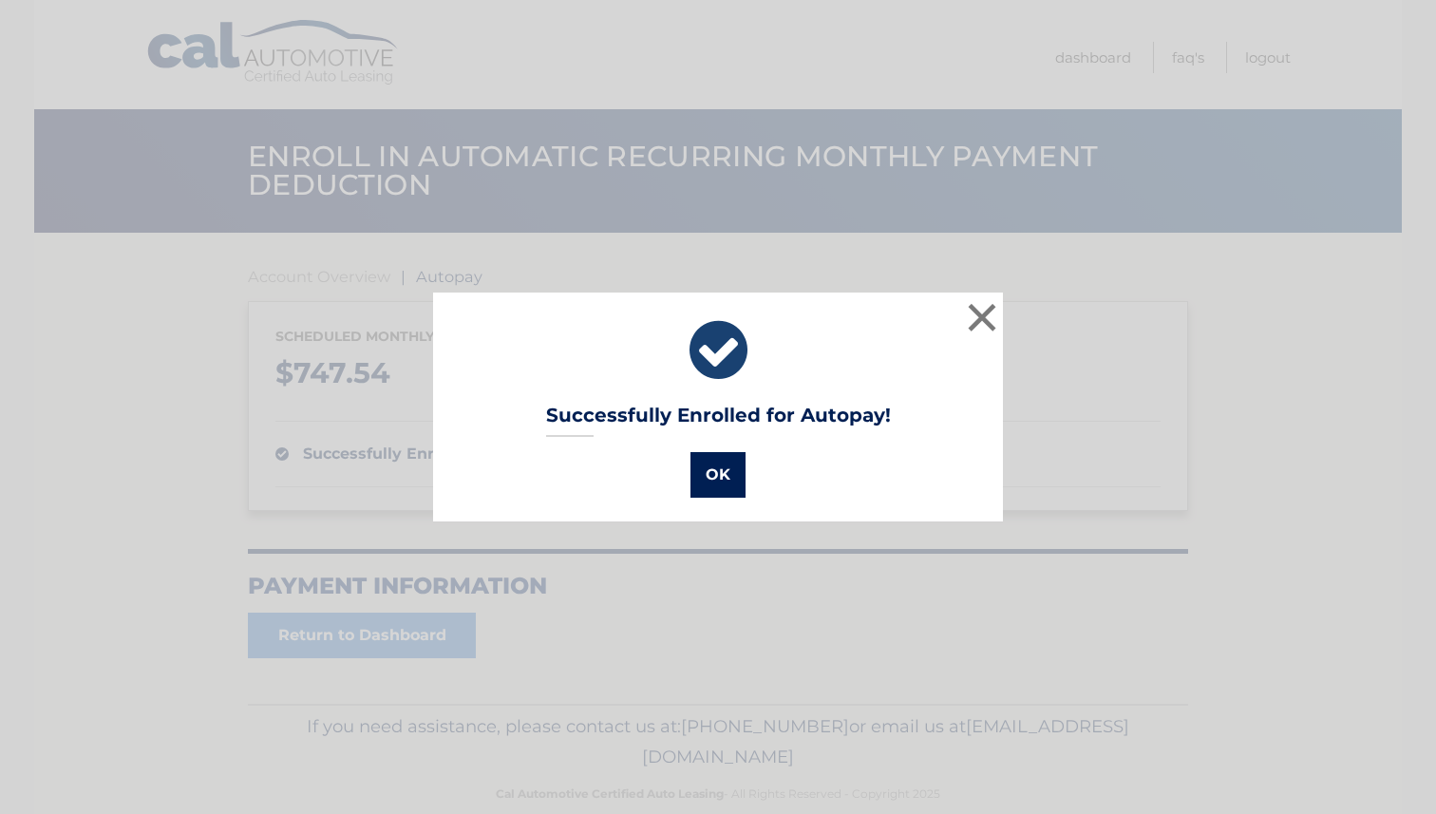
click at [707, 470] on button "OK" at bounding box center [717, 475] width 55 height 46
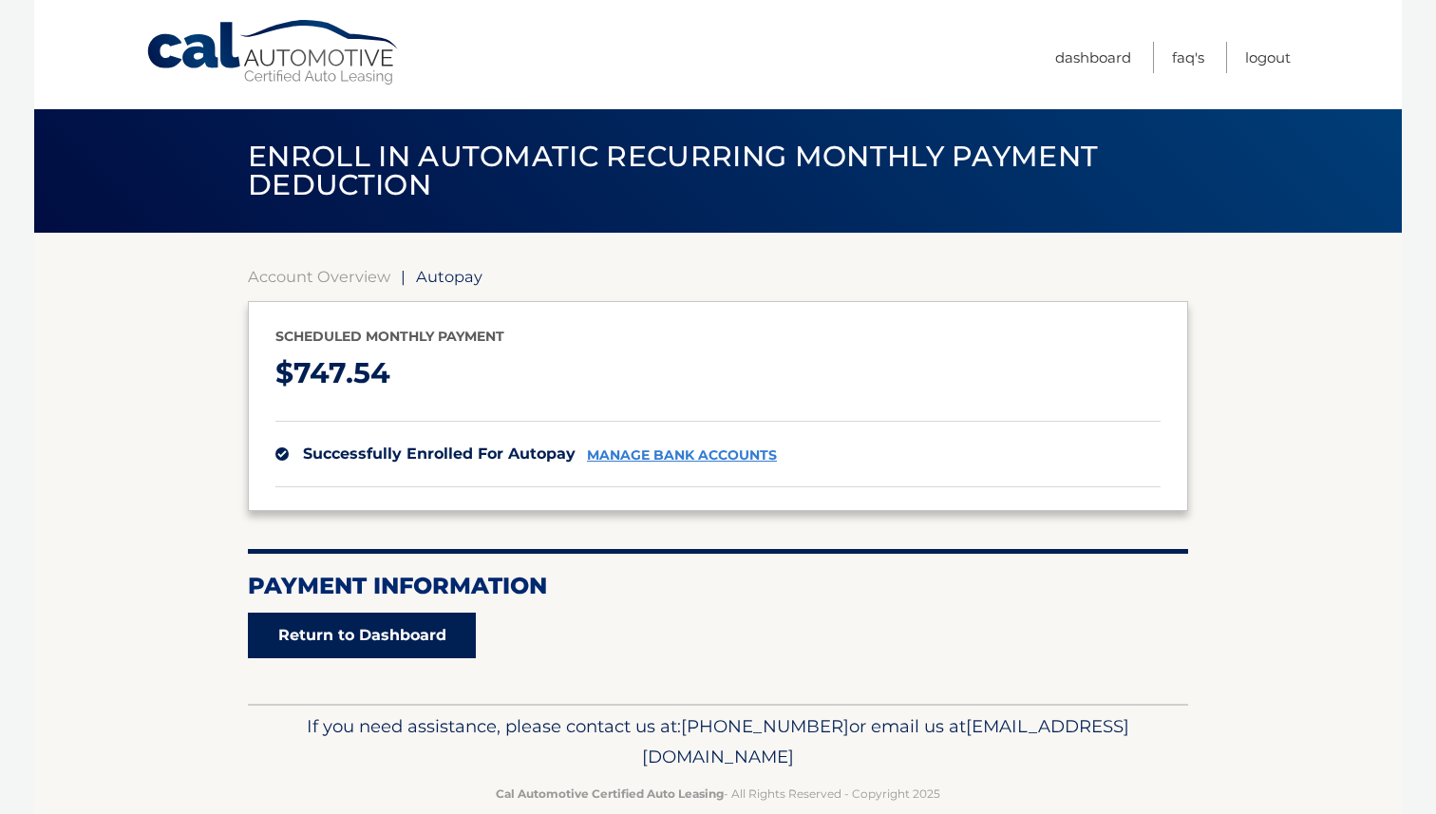
click at [360, 646] on link "Return to Dashboard" at bounding box center [362, 636] width 228 height 46
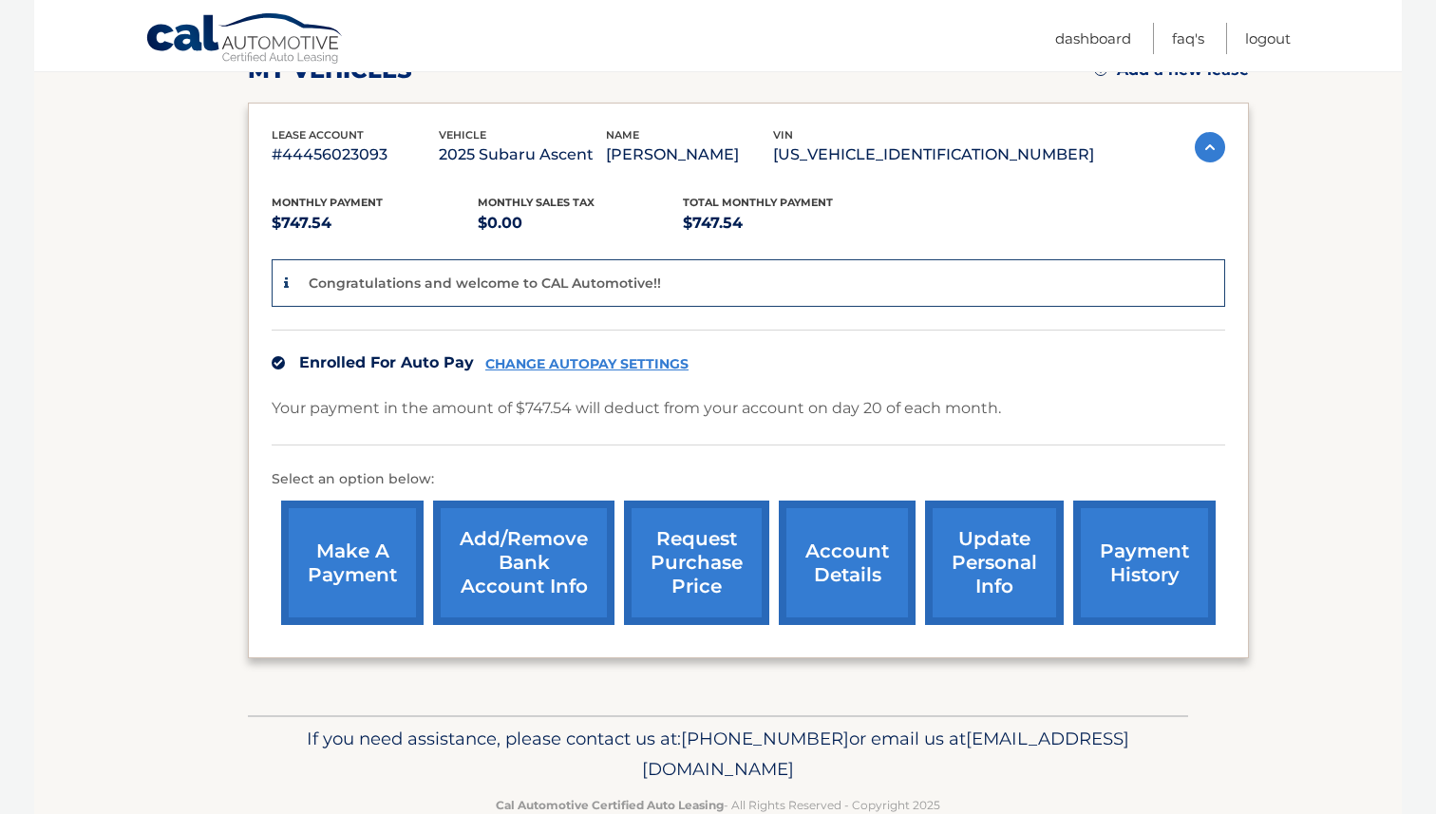
scroll to position [299, 0]
